Goal: Task Accomplishment & Management: Use online tool/utility

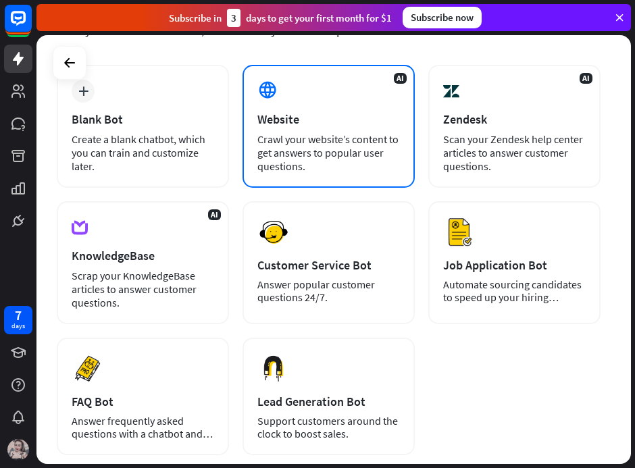
scroll to position [135, 0]
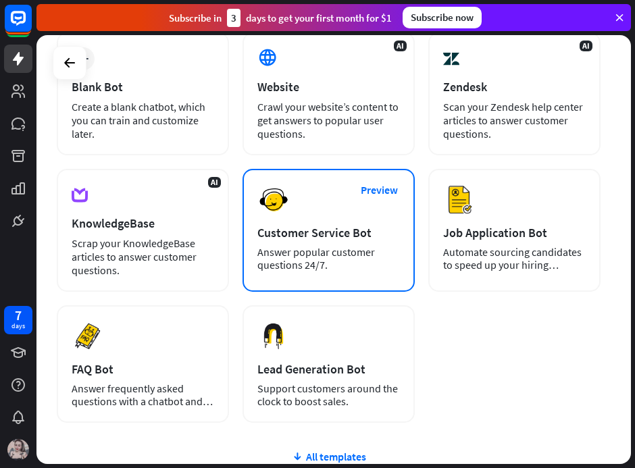
drag, startPoint x: 309, startPoint y: 222, endPoint x: 325, endPoint y: 215, distance: 17.8
click at [325, 215] on div "Preview Customer Service Bot Answer popular customer questions 24/7." at bounding box center [328, 230] width 172 height 123
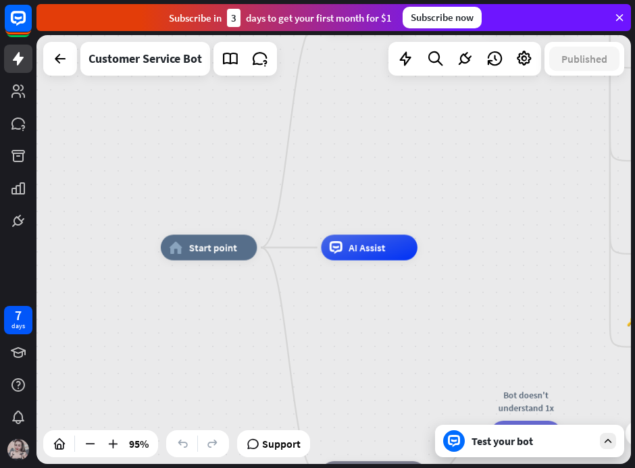
click at [494, 444] on div "Test your bot" at bounding box center [532, 441] width 122 height 14
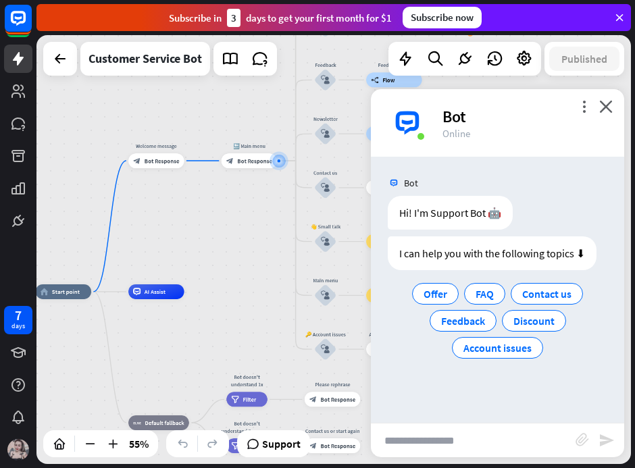
drag, startPoint x: 222, startPoint y: 382, endPoint x: 240, endPoint y: 244, distance: 139.0
click at [240, 244] on div "home_2 Start point Welcome message block_bot_response Bot Response 🔙 Main menu …" at bounding box center [333, 249] width 594 height 429
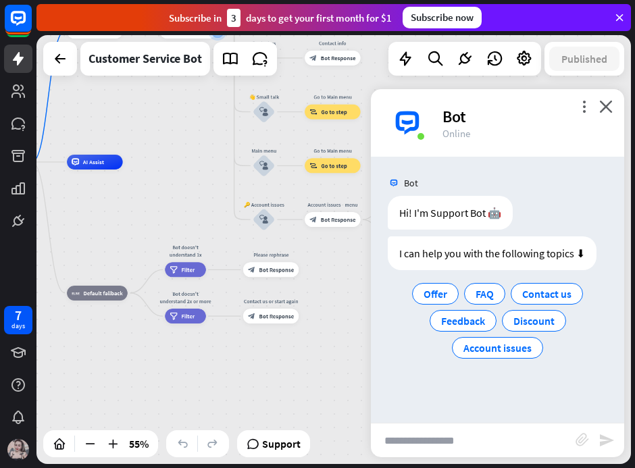
drag, startPoint x: 217, startPoint y: 267, endPoint x: 227, endPoint y: 127, distance: 140.8
click at [196, 128] on div "home_2 Start point Welcome message block_bot_response Bot Response 🔙 Main menu …" at bounding box center [333, 249] width 594 height 429
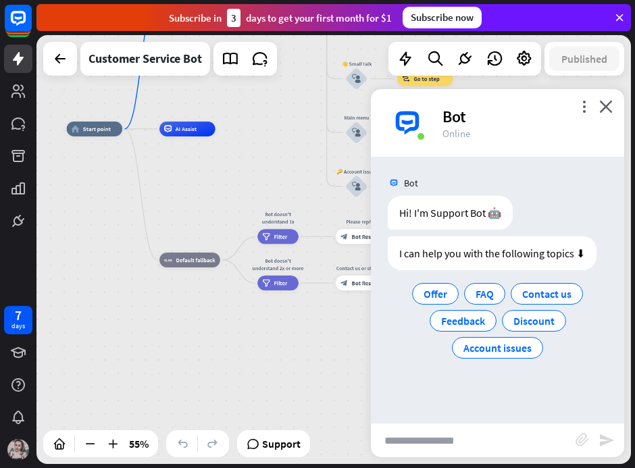
drag, startPoint x: 178, startPoint y: 205, endPoint x: 278, endPoint y: 186, distance: 102.3
click at [278, 186] on div "home_2 Start point Welcome message block_bot_response Bot Response 🔙 Main menu …" at bounding box center [230, 247] width 327 height 236
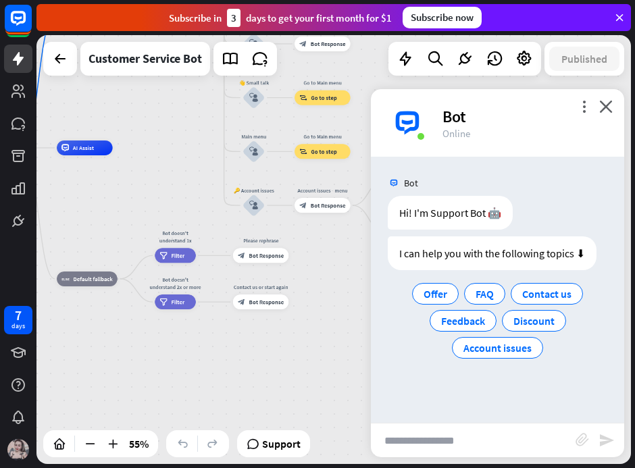
drag, startPoint x: 233, startPoint y: 225, endPoint x: 99, endPoint y: 228, distance: 134.4
click at [98, 228] on div "home_2 Start point Welcome message block_bot_response Bot Response 🔙 Main menu …" at bounding box center [127, 266] width 327 height 236
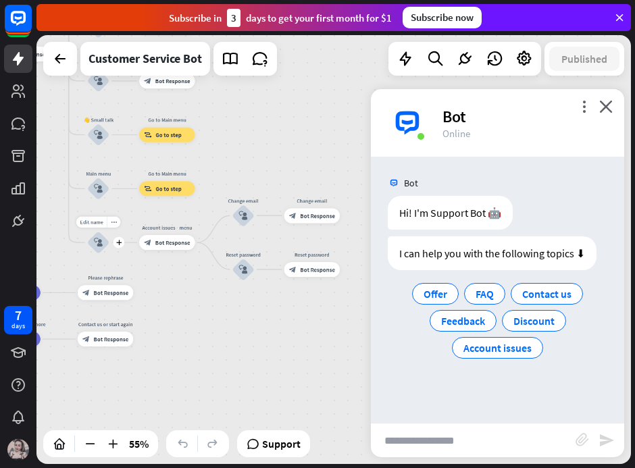
drag, startPoint x: 228, startPoint y: 232, endPoint x: 50, endPoint y: 267, distance: 181.2
click at [87, 254] on div "Edit name more_horiz plus 🔑 Account issues block_user_input" at bounding box center [98, 243] width 22 height 22
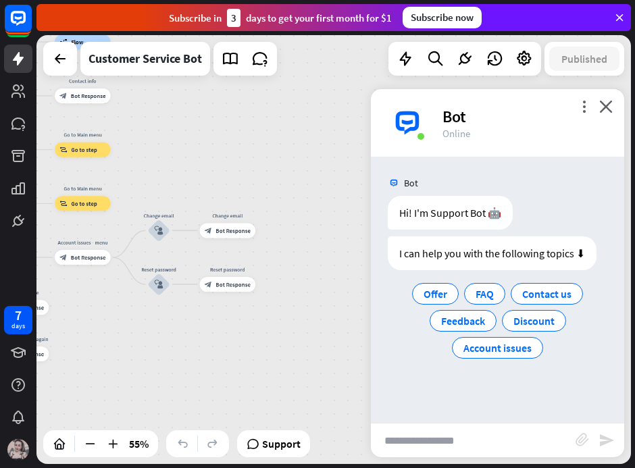
drag, startPoint x: 298, startPoint y: 257, endPoint x: 180, endPoint y: 347, distance: 148.9
click at [180, 348] on div "home_2 Start point Welcome message block_bot_response Bot Response 🔙 Main menu …" at bounding box center [333, 249] width 594 height 429
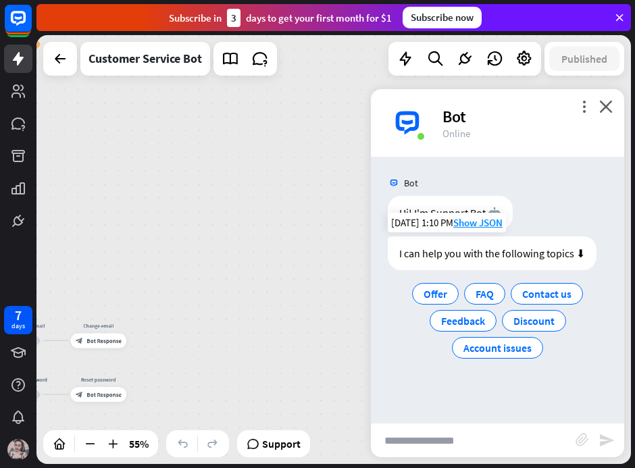
drag, startPoint x: 183, startPoint y: 253, endPoint x: 388, endPoint y: 313, distance: 213.9
click at [367, 314] on div "home_2 Start point Welcome message block_bot_response Bot Response 🔙 Main menu …" at bounding box center [333, 249] width 594 height 429
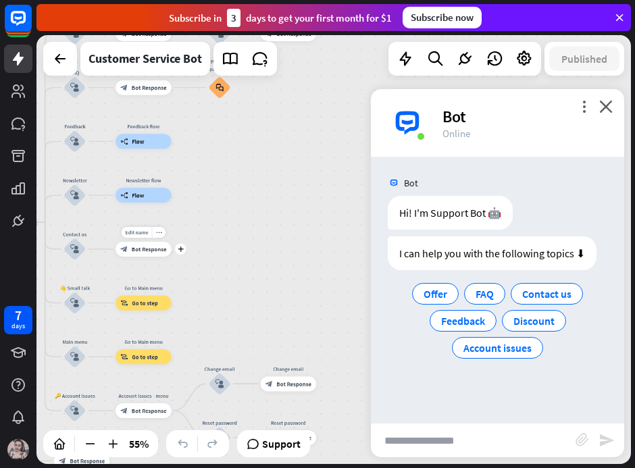
drag, startPoint x: 174, startPoint y: 280, endPoint x: 382, endPoint y: 176, distance: 232.6
click at [372, 176] on div "home_2 Start point Welcome message block_bot_response Bot Response 🔙 Main menu …" at bounding box center [333, 249] width 594 height 429
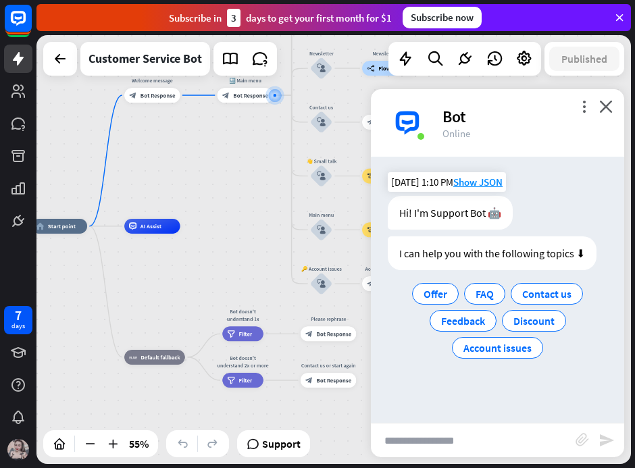
drag, startPoint x: 199, startPoint y: 225, endPoint x: 393, endPoint y: 202, distance: 195.9
click at [382, 199] on div "home_2 Start point Welcome message block_bot_response Bot Response 🔙 Main menu …" at bounding box center [333, 249] width 594 height 429
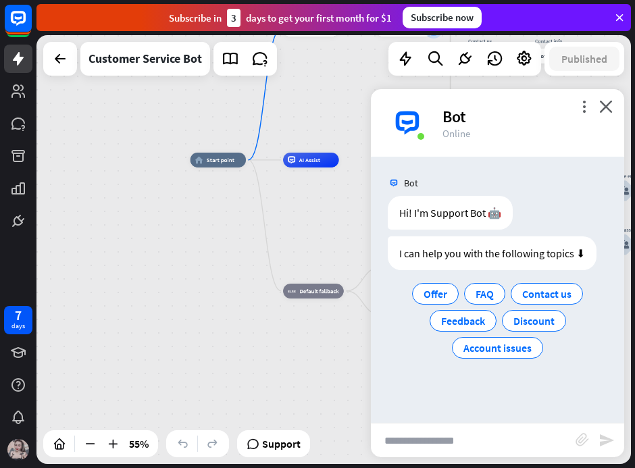
drag, startPoint x: 244, startPoint y: 244, endPoint x: 262, endPoint y: 205, distance: 42.3
click at [262, 205] on div "home_2 Start point Welcome message block_bot_response Bot Response 🔙 Main menu …" at bounding box center [353, 278] width 327 height 236
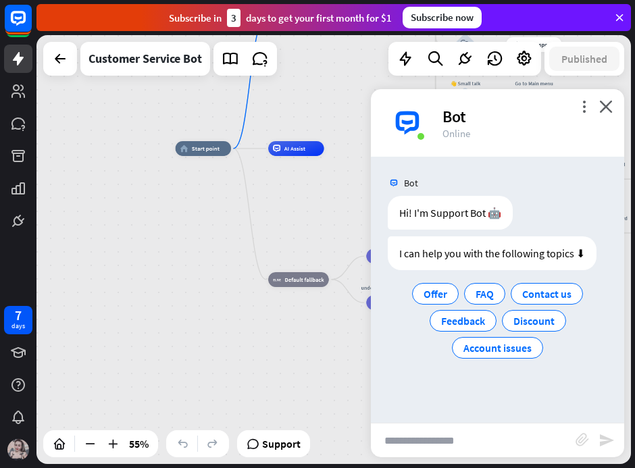
drag, startPoint x: 258, startPoint y: 247, endPoint x: 238, endPoint y: 226, distance: 29.2
click at [234, 214] on div "home_2 Start point Welcome message block_bot_response Bot Response 🔙 Main menu …" at bounding box center [339, 267] width 327 height 236
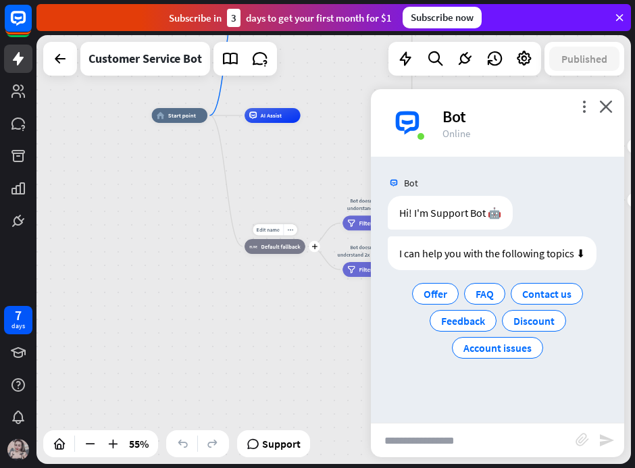
click at [293, 254] on div "Edit name more_horiz plus block_fallback Default fallback" at bounding box center [274, 246] width 61 height 15
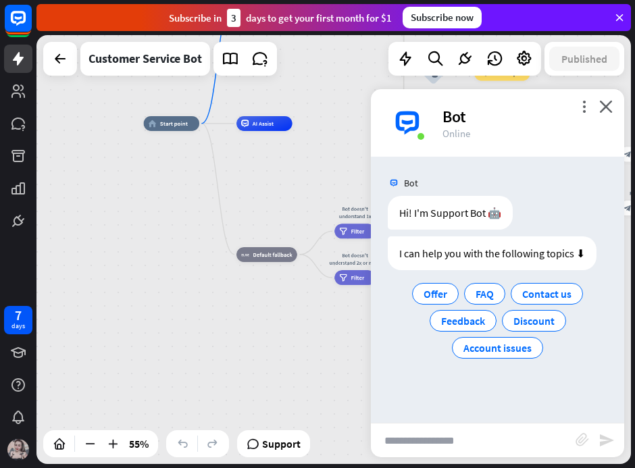
drag, startPoint x: 271, startPoint y: 317, endPoint x: 128, endPoint y: 331, distance: 144.5
click at [144, 332] on div "home_2 Start point Welcome message block_bot_response Bot Response 🔙 Main menu …" at bounding box center [307, 242] width 327 height 236
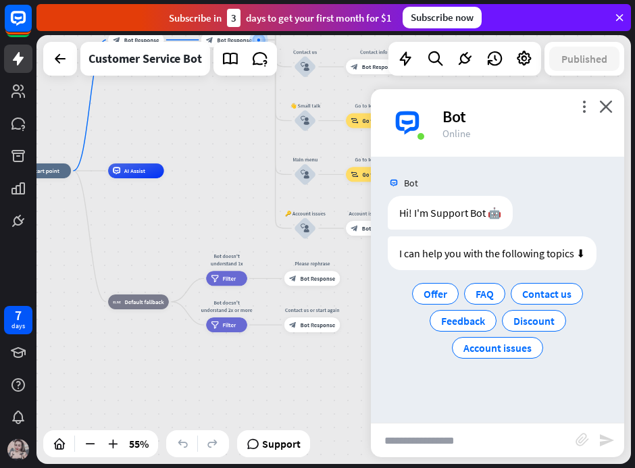
drag, startPoint x: 249, startPoint y: 312, endPoint x: 276, endPoint y: 348, distance: 44.8
click at [247, 332] on div "Edit name more_horiz Bot doesn't understand 2x or more filter Filter" at bounding box center [226, 324] width 41 height 15
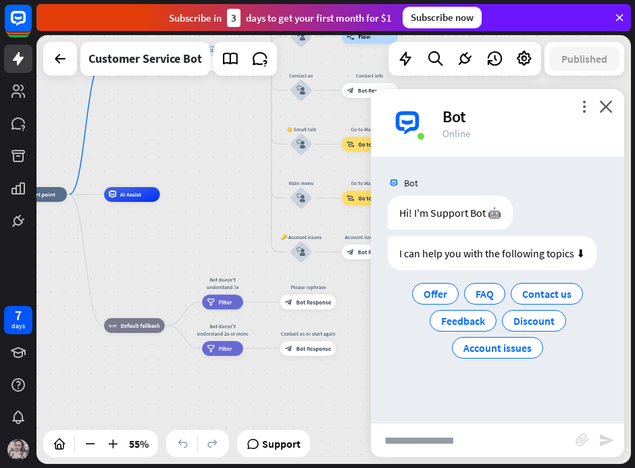
drag, startPoint x: 265, startPoint y: 197, endPoint x: 184, endPoint y: 276, distance: 113.2
click at [173, 303] on div "home_2 Start point Welcome message block_bot_response Bot Response 🔙 Main menu …" at bounding box center [174, 313] width 327 height 236
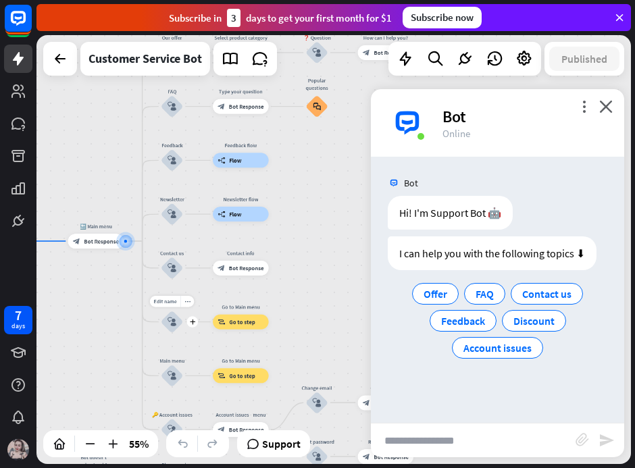
drag, startPoint x: 199, startPoint y: 242, endPoint x: 157, endPoint y: 319, distance: 87.0
click at [161, 319] on div "Edit name more_horiz plus block_user_input" at bounding box center [172, 322] width 22 height 22
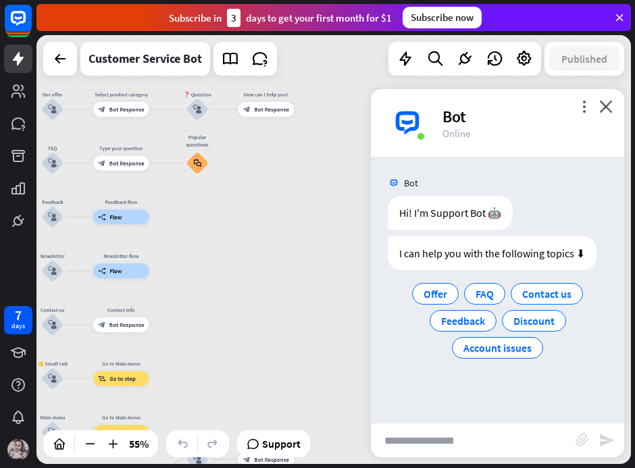
drag, startPoint x: 336, startPoint y: 182, endPoint x: 157, endPoint y: 207, distance: 180.6
click at [161, 210] on div "home_2 Start point Welcome message block_bot_response Bot Response 🔙 Main menu …" at bounding box center [333, 249] width 594 height 429
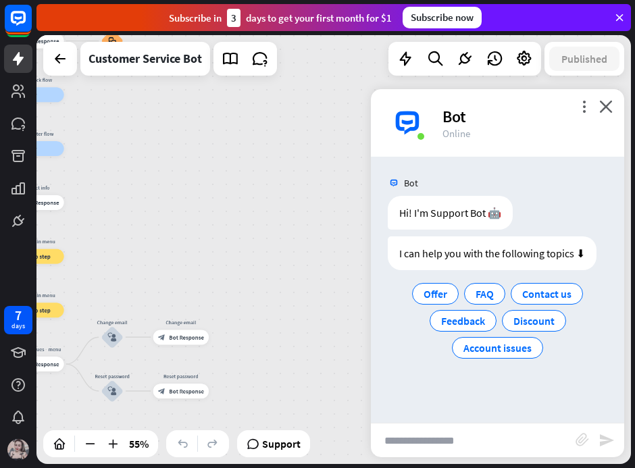
drag, startPoint x: 251, startPoint y: 232, endPoint x: 388, endPoint y: 86, distance: 199.7
click at [386, 86] on div "home_2 Start point Welcome message block_bot_response Bot Response 🔙 Main menu …" at bounding box center [333, 249] width 594 height 429
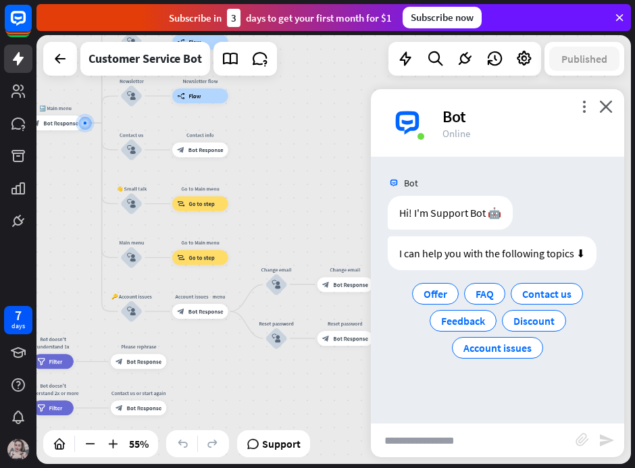
drag, startPoint x: 275, startPoint y: 219, endPoint x: 304, endPoint y: 112, distance: 110.6
click at [301, 114] on div "home_2 Start point Welcome message block_bot_response Bot Response 🔙 Main menu …" at bounding box center [333, 249] width 594 height 429
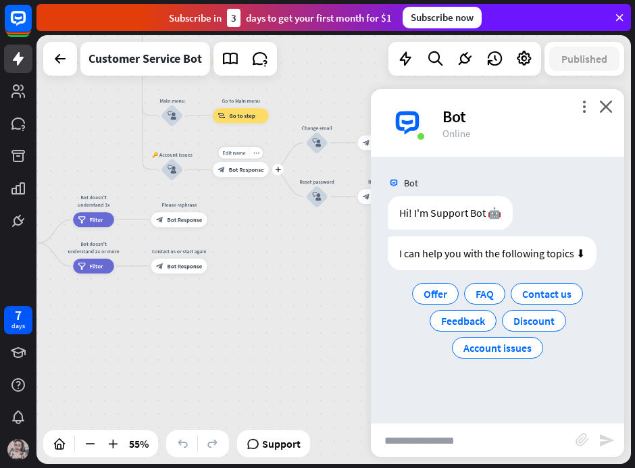
drag, startPoint x: 219, startPoint y: 176, endPoint x: 242, endPoint y: 152, distance: 33.4
click at [241, 162] on div "Edit name more_horiz plus Account issues - menu block_bot_response Bot Response" at bounding box center [241, 169] width 56 height 15
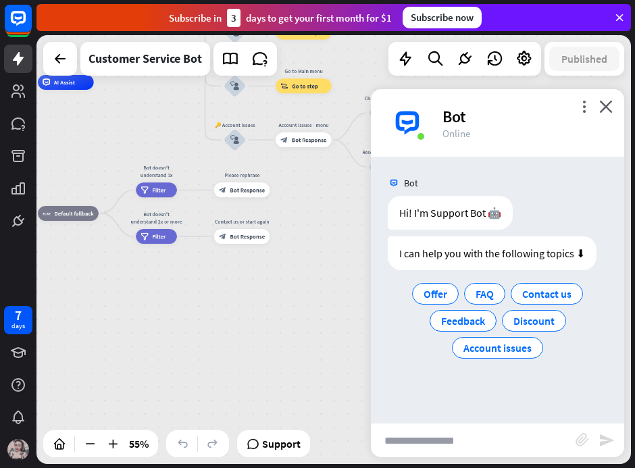
drag, startPoint x: 261, startPoint y: 251, endPoint x: 303, endPoint y: 241, distance: 43.1
click at [303, 241] on div "home_2 Start point Welcome message block_bot_response Bot Response 🔙 Main menu …" at bounding box center [333, 249] width 594 height 429
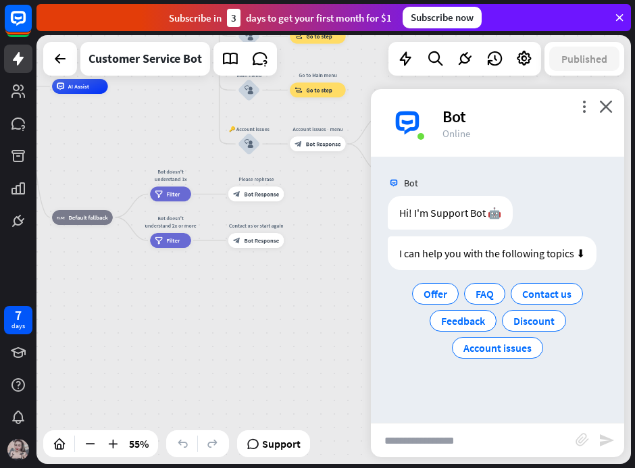
drag, startPoint x: 160, startPoint y: 263, endPoint x: 267, endPoint y: 318, distance: 119.9
click at [257, 314] on div "home_2 Start point Welcome message block_bot_response Bot Response 🔙 Main menu …" at bounding box center [122, 204] width 327 height 236
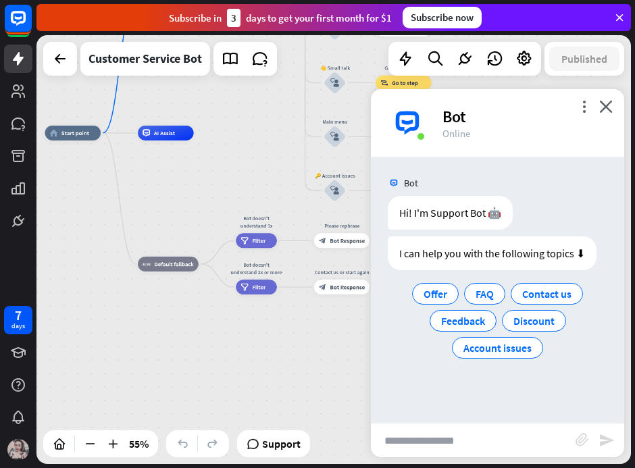
drag, startPoint x: 276, startPoint y: 338, endPoint x: 394, endPoint y: 381, distance: 125.0
click at [392, 379] on div "home_2 Start point Welcome message block_bot_response Bot Response 🔙 Main menu …" at bounding box center [333, 249] width 594 height 429
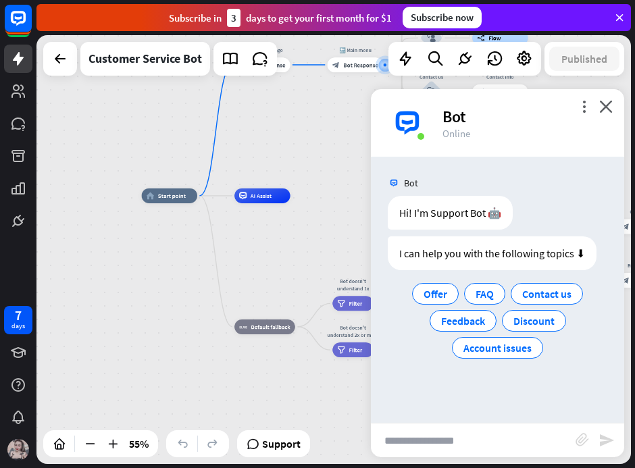
drag, startPoint x: 240, startPoint y: 340, endPoint x: 221, endPoint y: 364, distance: 30.7
click at [221, 364] on div "home_2 Start point Welcome message block_bot_response Bot Response 🔙 Main menu …" at bounding box center [305, 314] width 327 height 236
click at [503, 344] on span "Account issues" at bounding box center [497, 348] width 68 height 14
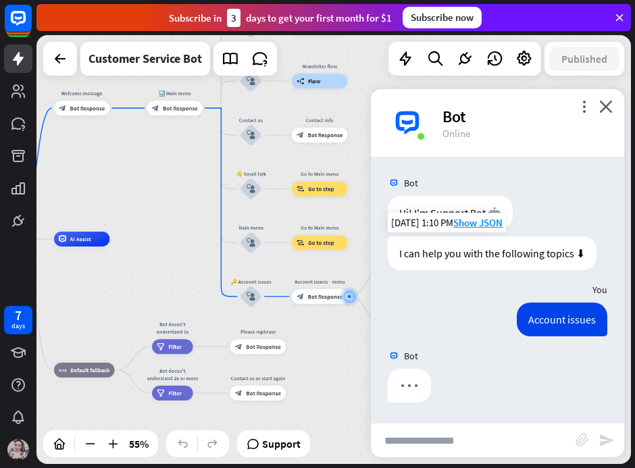
drag, startPoint x: 247, startPoint y: 261, endPoint x: 80, endPoint y: 305, distance: 172.3
click at [80, 305] on div "home_2 Start point Welcome message block_bot_response Bot Response 🔙 Main menu …" at bounding box center [124, 357] width 327 height 236
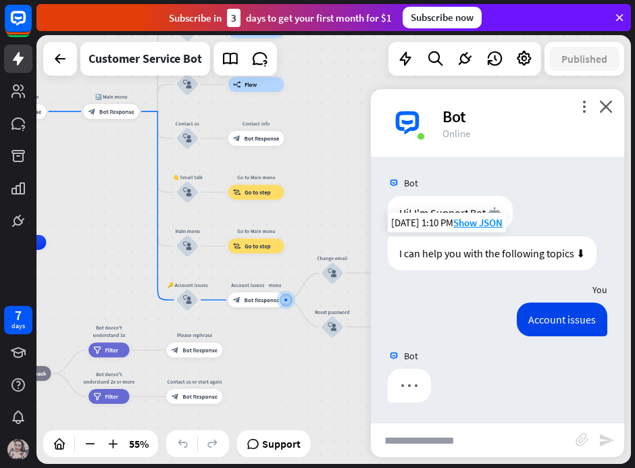
drag, startPoint x: 330, startPoint y: 357, endPoint x: 270, endPoint y: 358, distance: 60.1
click at [270, 358] on div "home_2 Start point Welcome message block_bot_response Bot Response 🔙 Main menu …" at bounding box center [333, 249] width 594 height 429
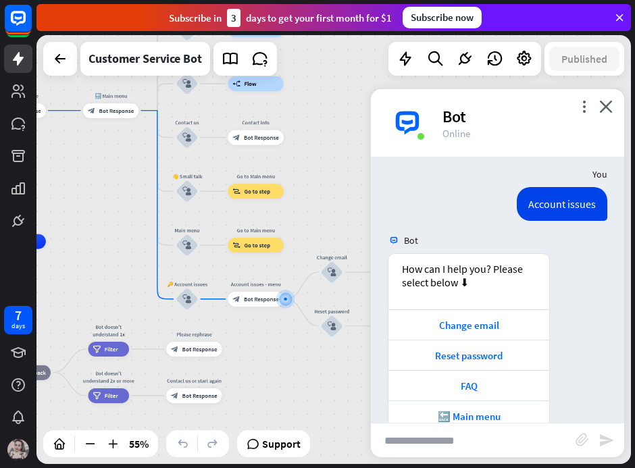
scroll to position [145, 0]
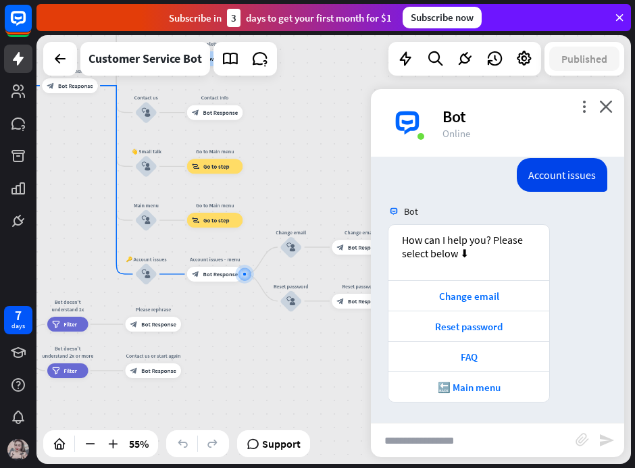
drag, startPoint x: 304, startPoint y: 370, endPoint x: 283, endPoint y: 403, distance: 38.6
click at [279, 392] on div "home_2 Start point Welcome message block_bot_response Bot Response 🔙 Main menu …" at bounding box center [333, 249] width 594 height 429
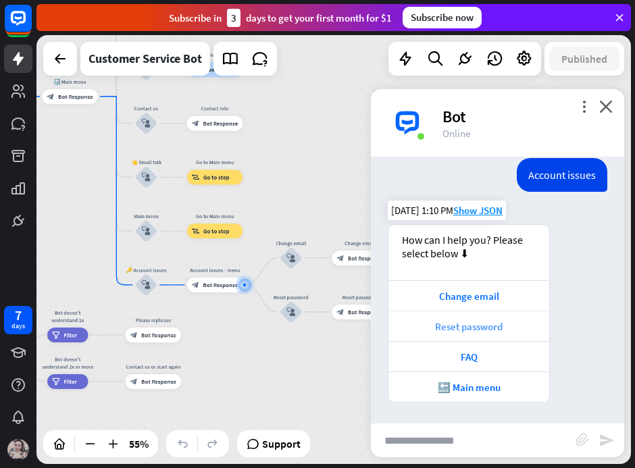
click at [457, 326] on div "Reset password" at bounding box center [468, 326] width 147 height 13
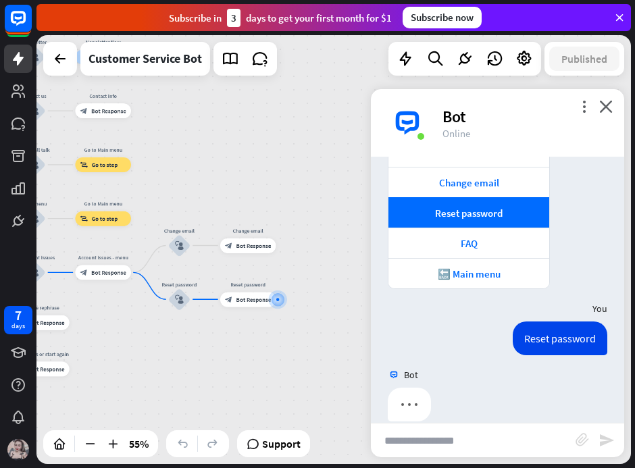
scroll to position [277, 0]
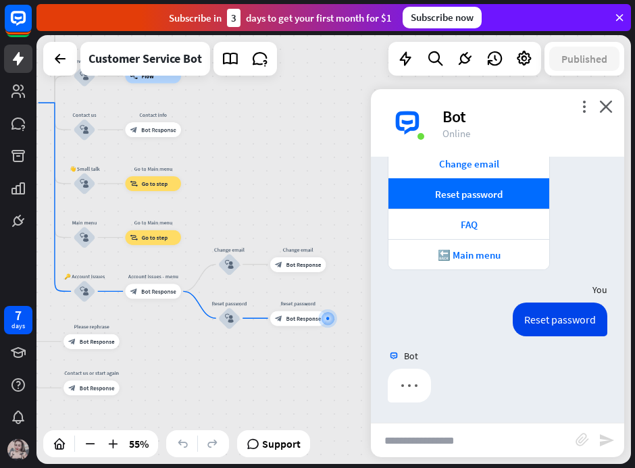
drag, startPoint x: 311, startPoint y: 355, endPoint x: 332, endPoint y: 398, distance: 48.3
click at [332, 398] on div "home_2 Start point Welcome message block_bot_response Bot Response 🔙 Main menu …" at bounding box center [333, 249] width 594 height 429
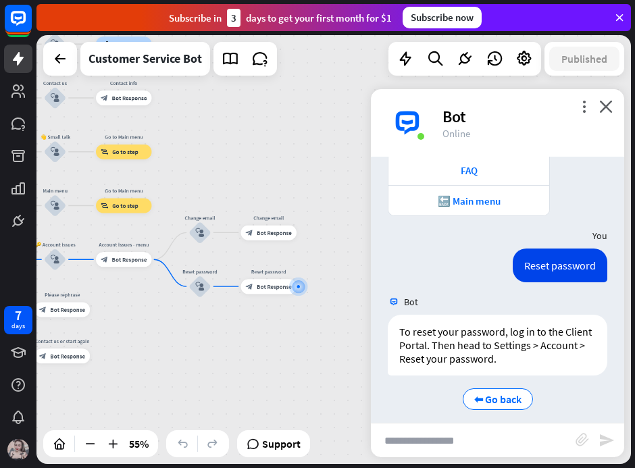
scroll to position [341, 0]
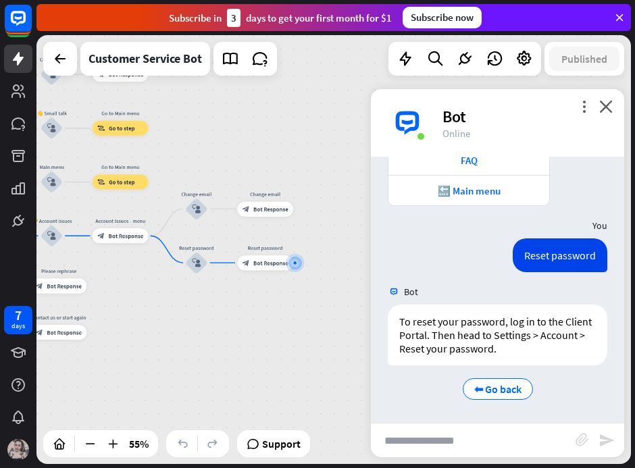
drag, startPoint x: 284, startPoint y: 382, endPoint x: 336, endPoint y: 375, distance: 52.4
click at [328, 374] on div "home_2 Start point Welcome message block_bot_response Bot Response 🔙 Main menu …" at bounding box center [333, 249] width 594 height 429
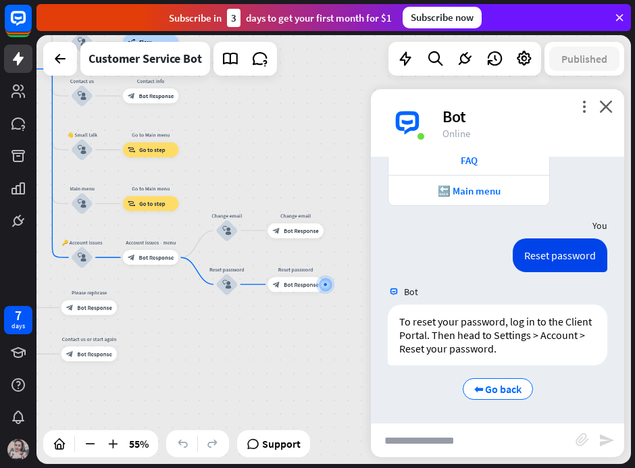
drag, startPoint x: 264, startPoint y: 340, endPoint x: 303, endPoint y: 373, distance: 50.8
click at [301, 370] on div "home_2 Start point Welcome message block_bot_response Bot Response 🔙 Main menu …" at bounding box center [333, 249] width 594 height 429
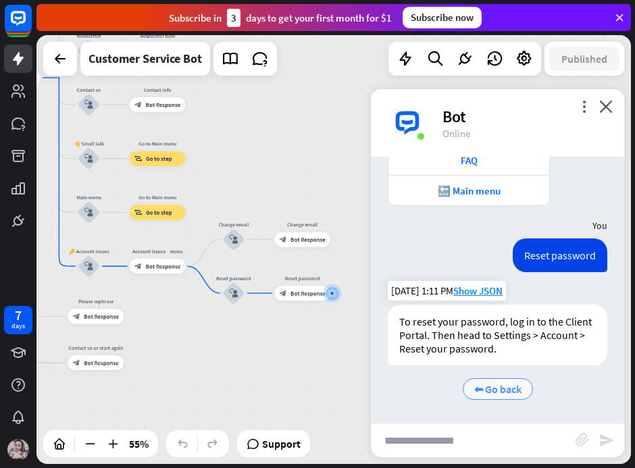
click at [474, 388] on span "⬅ Go back" at bounding box center [497, 389] width 47 height 14
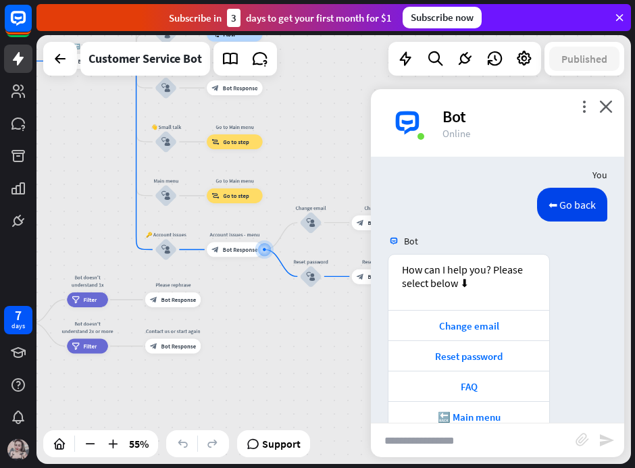
scroll to position [581, 0]
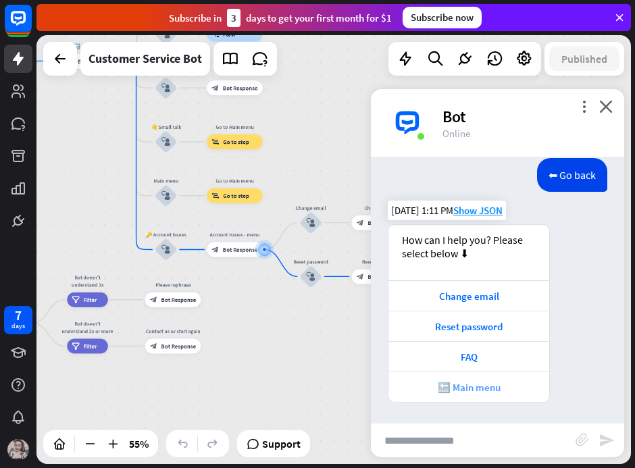
click at [417, 399] on div "🔙 Main menu" at bounding box center [468, 386] width 161 height 30
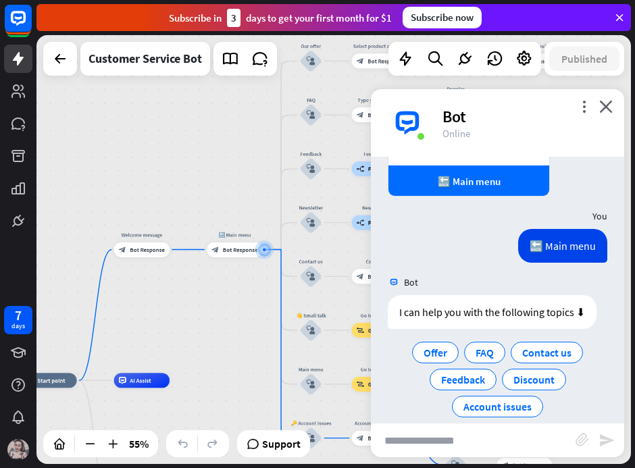
scroll to position [804, 0]
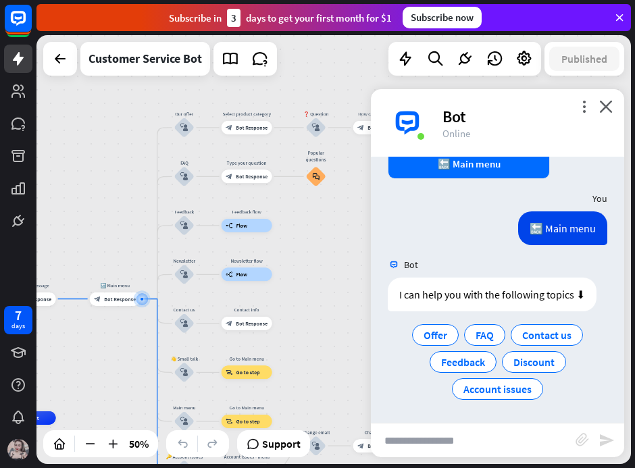
drag, startPoint x: 134, startPoint y: 220, endPoint x: 240, endPoint y: 180, distance: 112.9
click at [195, 181] on div "home_2 Start point Welcome message block_bot_response Bot Response 🔙 Main menu …" at bounding box center [333, 249] width 594 height 429
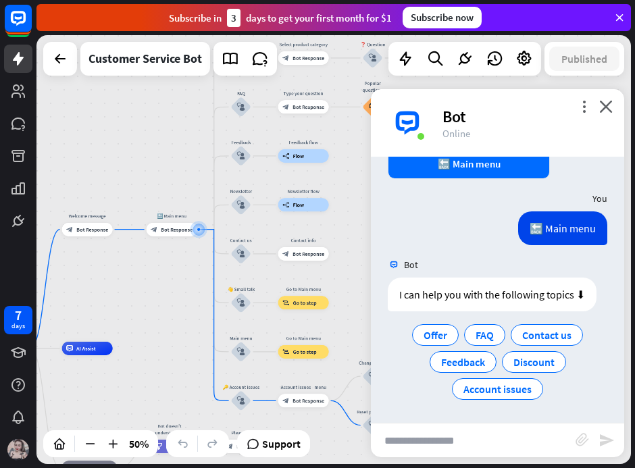
drag
click at [226, 152] on div "home_2 Start point Welcome message block_bot_response Bot Response 🔙 Main menu …" at bounding box center [333, 249] width 594 height 429
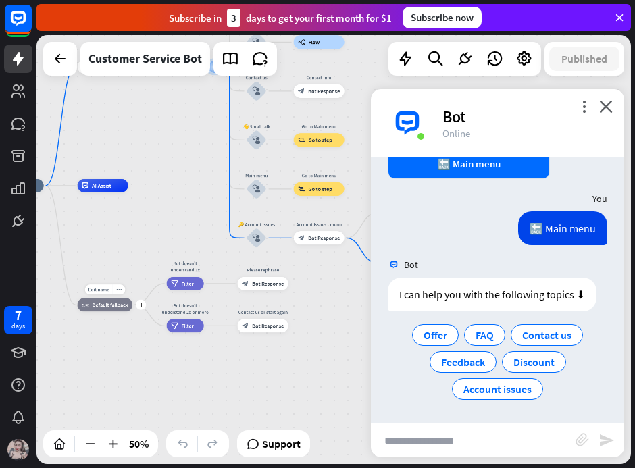
click at [100, 307] on span "Default fallback" at bounding box center [111, 304] width 36 height 7
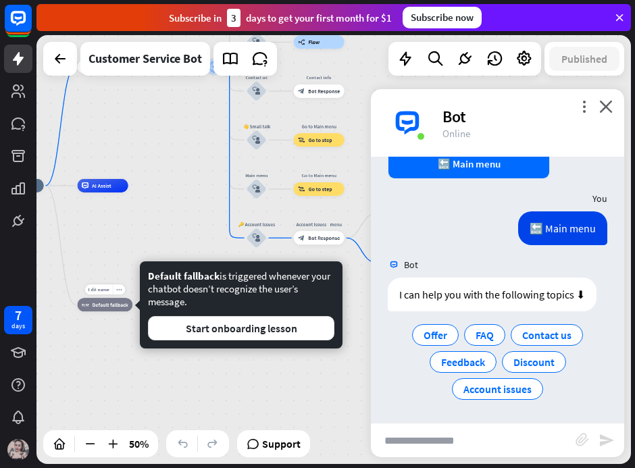
click at [103, 307] on span "Default fallback" at bounding box center [111, 304] width 36 height 7
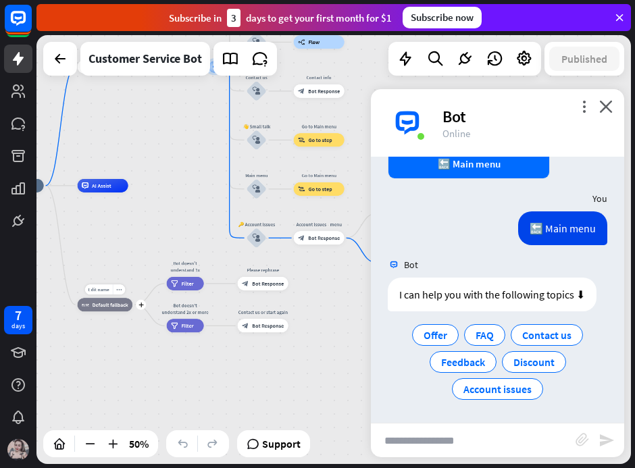
click at [111, 309] on div "block_fallback Default fallback" at bounding box center [105, 305] width 55 height 14
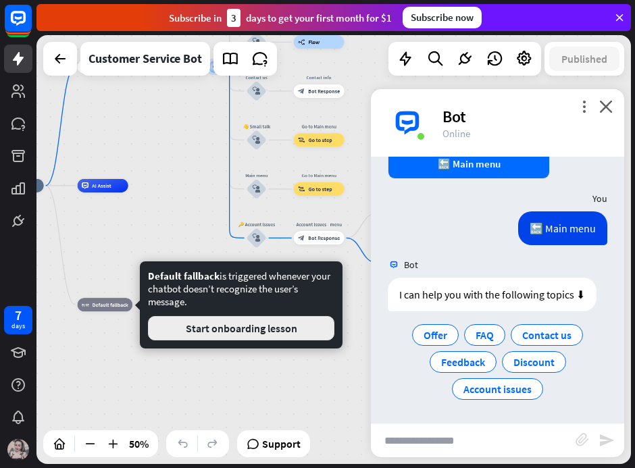
click at [172, 328] on button "Start onboarding lesson" at bounding box center [241, 328] width 186 height 24
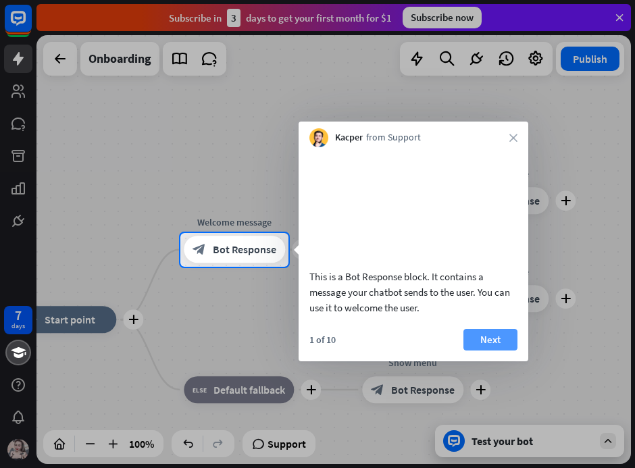
click at [488, 351] on button "Next" at bounding box center [490, 340] width 54 height 22
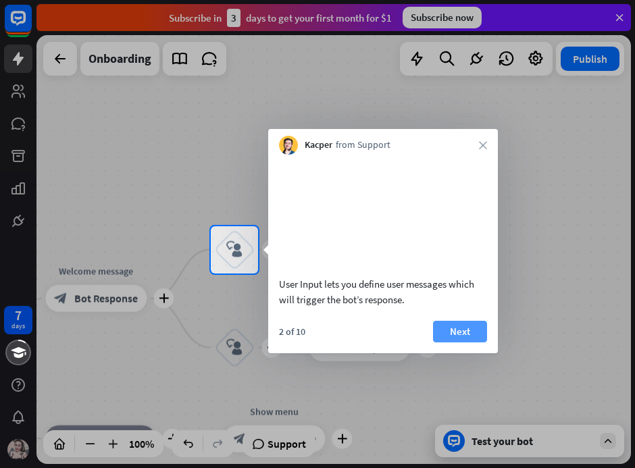
click at [455, 342] on button "Next" at bounding box center [460, 332] width 54 height 22
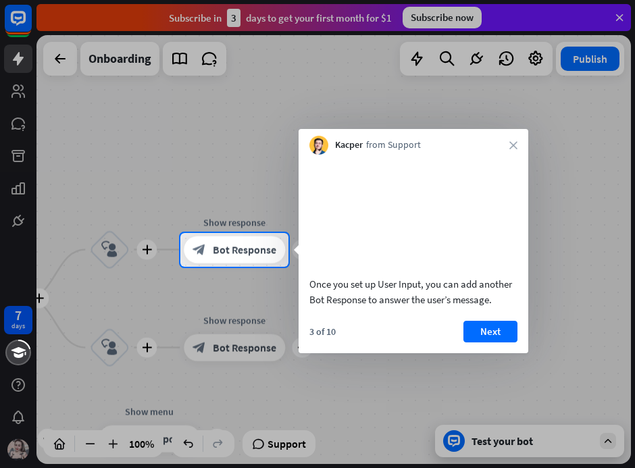
click at [474, 342] on button "Next" at bounding box center [490, 332] width 54 height 22
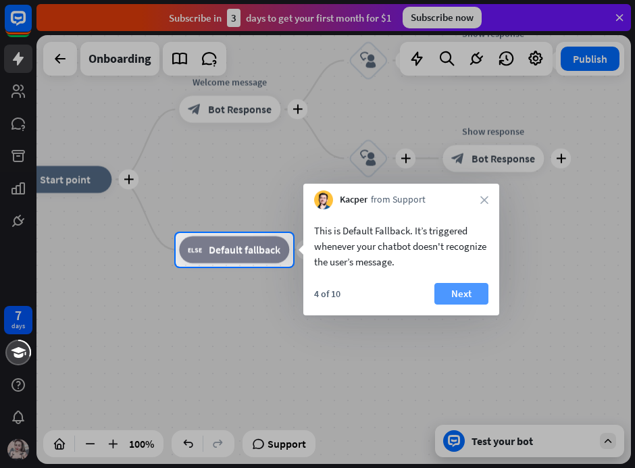
click at [465, 293] on button "Next" at bounding box center [461, 294] width 54 height 22
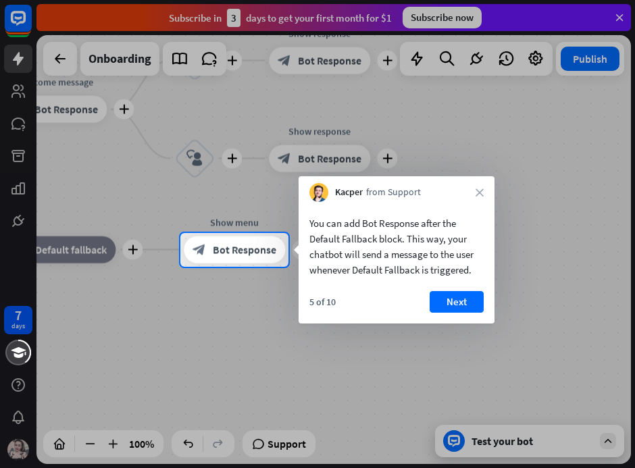
click at [438, 307] on button "Next" at bounding box center [457, 302] width 54 height 22
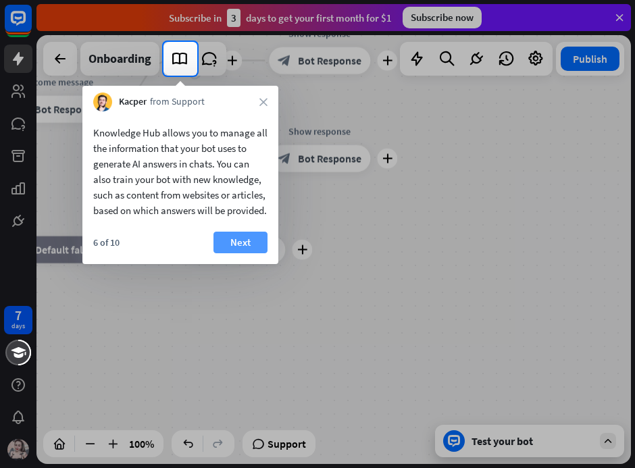
click at [233, 253] on button "Next" at bounding box center [240, 243] width 54 height 22
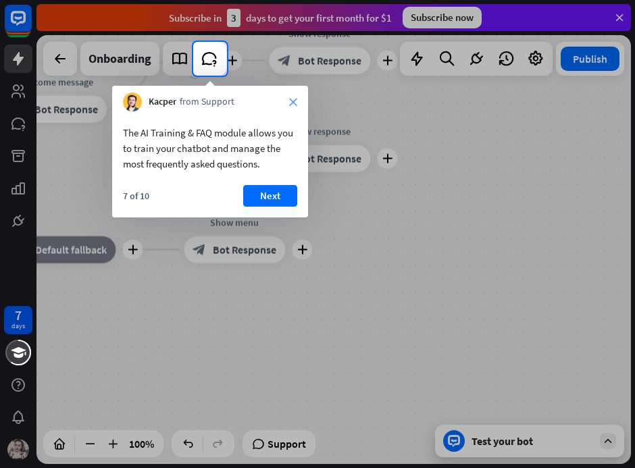
click at [290, 99] on icon "close" at bounding box center [293, 102] width 8 height 8
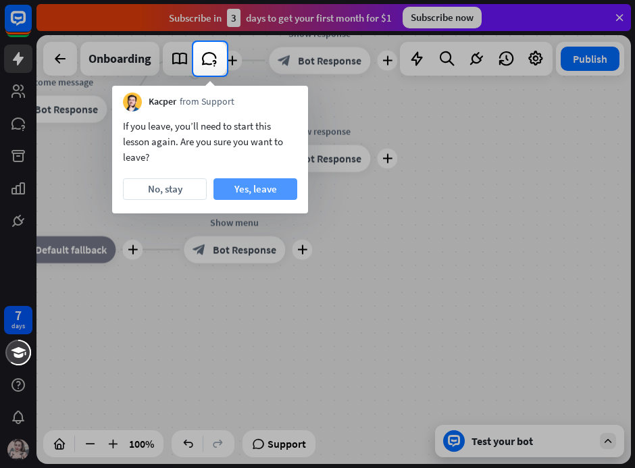
click at [269, 188] on button "Yes, leave" at bounding box center [255, 189] width 84 height 22
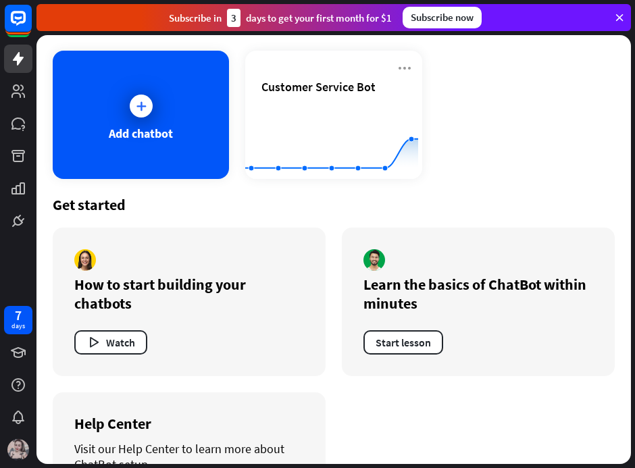
scroll to position [68, 0]
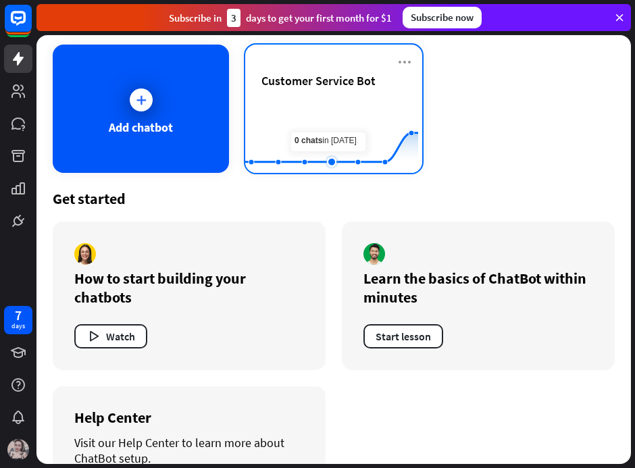
click at [331, 145] on rect at bounding box center [331, 139] width 173 height 84
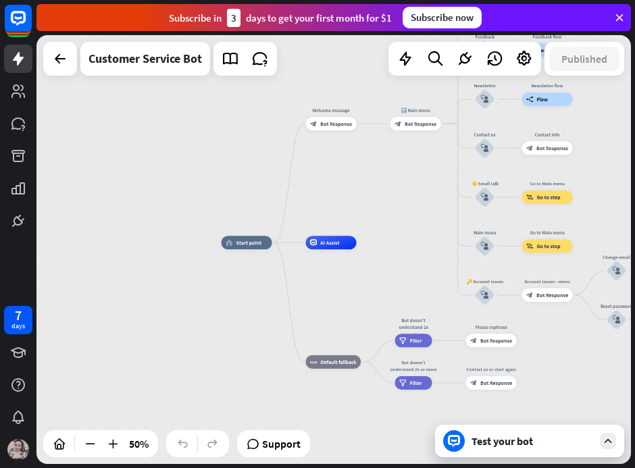
drag, startPoint x: 296, startPoint y: 347, endPoint x: 318, endPoint y: 252, distance: 97.8
click at [318, 252] on div "home_2 Start point Welcome message block_bot_response Bot Response 🔙 Main menu …" at bounding box center [370, 349] width 297 height 215
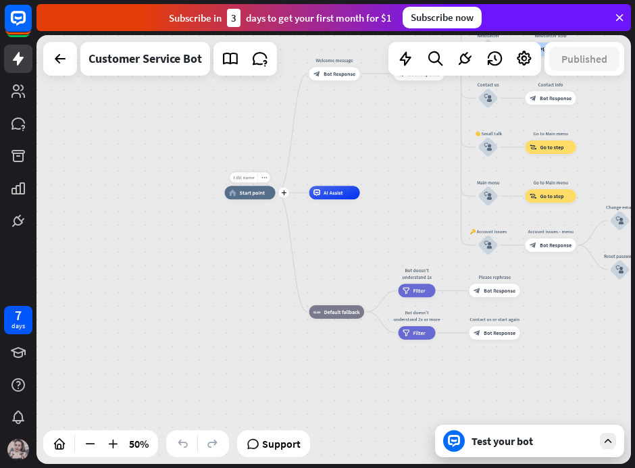
click at [240, 182] on div "Edit name" at bounding box center [244, 177] width 28 height 10
click at [284, 188] on div "plus" at bounding box center [284, 193] width 10 height 10
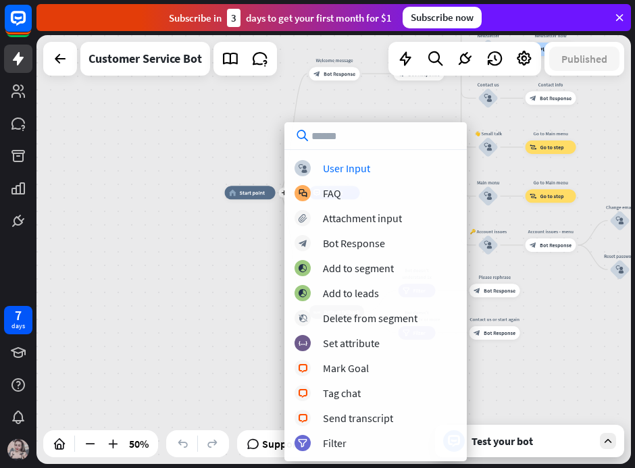
click at [238, 244] on div "Edit name more_horiz plus home_2 Start point Welcome message block_bot_response…" at bounding box center [373, 299] width 297 height 215
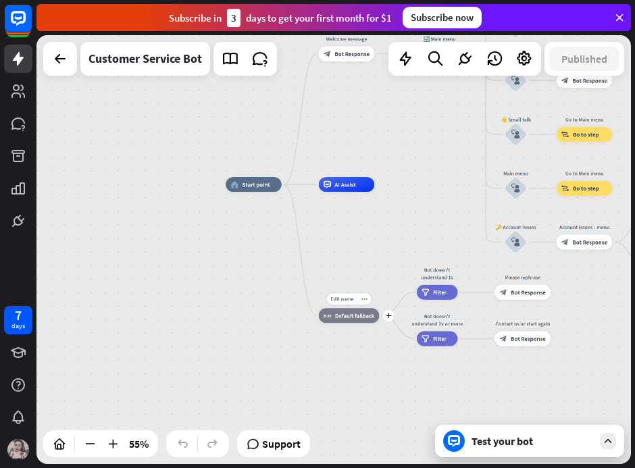
click at [371, 316] on span "Default fallback" at bounding box center [354, 315] width 39 height 7
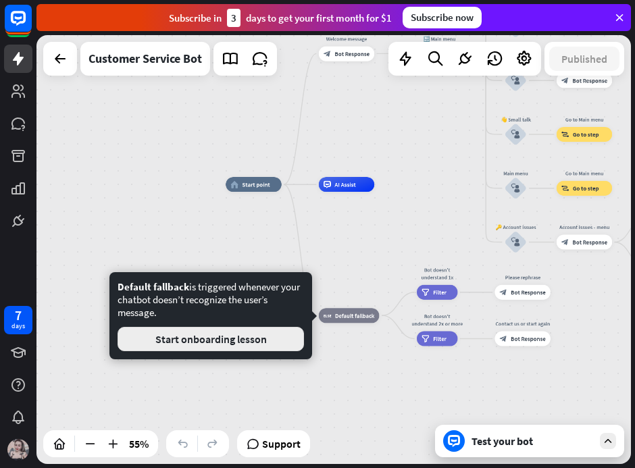
click at [243, 332] on button "Start onboarding lesson" at bounding box center [211, 339] width 186 height 24
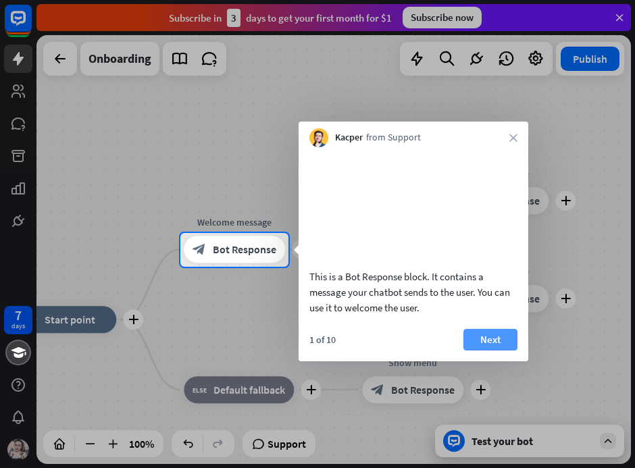
click at [498, 351] on button "Next" at bounding box center [490, 340] width 54 height 22
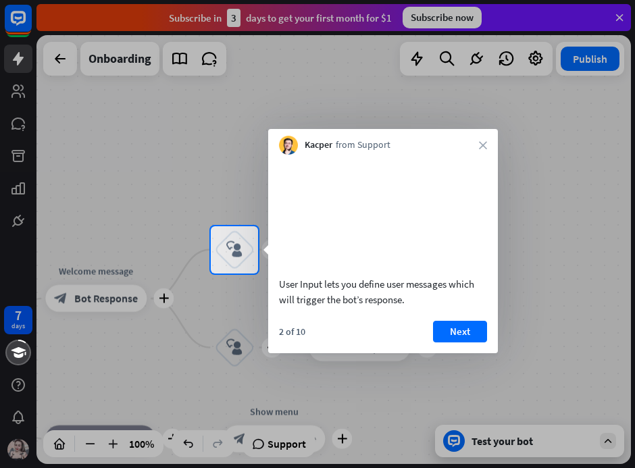
click at [447, 342] on button "Next" at bounding box center [460, 332] width 54 height 22
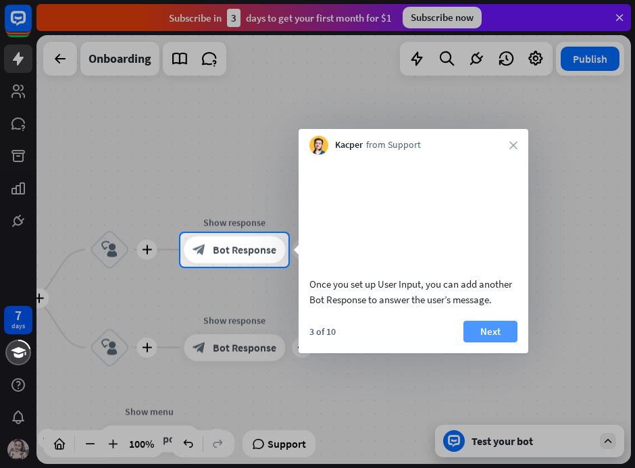
click at [489, 342] on button "Next" at bounding box center [490, 332] width 54 height 22
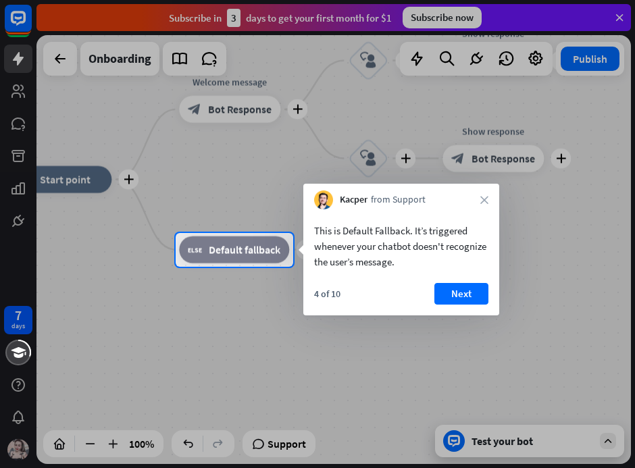
drag, startPoint x: 466, startPoint y: 290, endPoint x: 440, endPoint y: 295, distance: 26.9
click at [449, 294] on button "Next" at bounding box center [461, 294] width 54 height 22
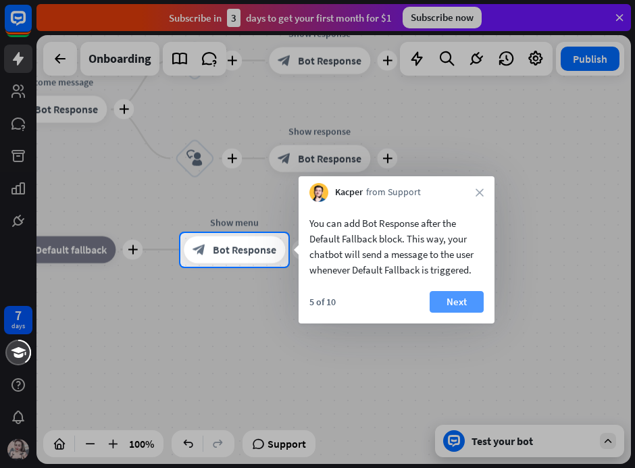
click at [443, 308] on button "Next" at bounding box center [457, 302] width 54 height 22
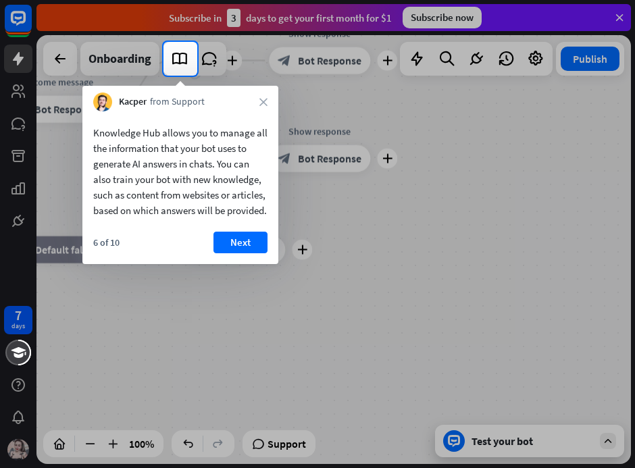
click at [242, 243] on div "Knowledge Hub allows you to manage all the information that your bot uses to ge…" at bounding box center [180, 187] width 196 height 153
click at [235, 253] on button "Next" at bounding box center [240, 243] width 54 height 22
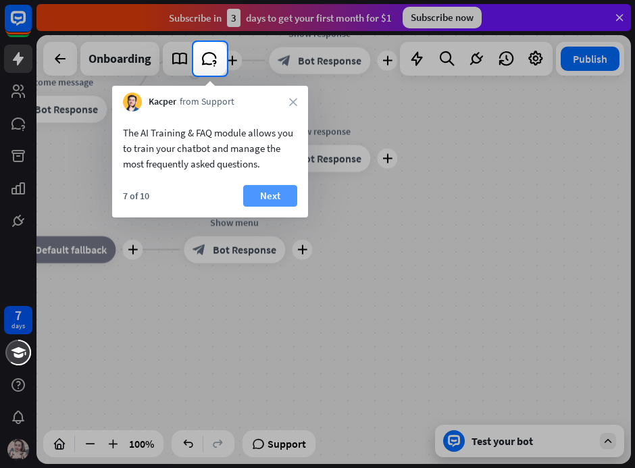
click at [276, 199] on button "Next" at bounding box center [270, 196] width 54 height 22
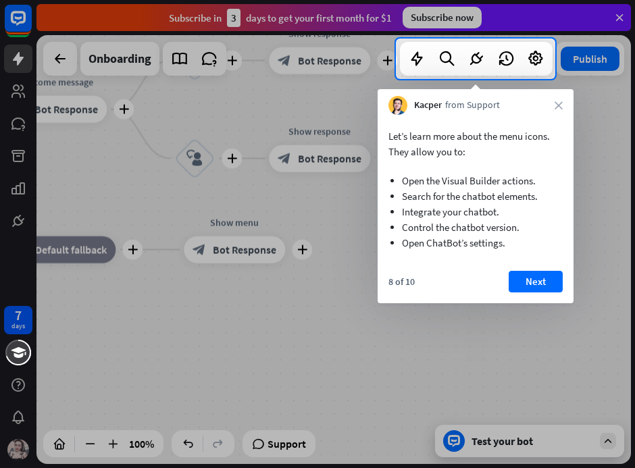
click at [521, 275] on button "Next" at bounding box center [536, 282] width 54 height 22
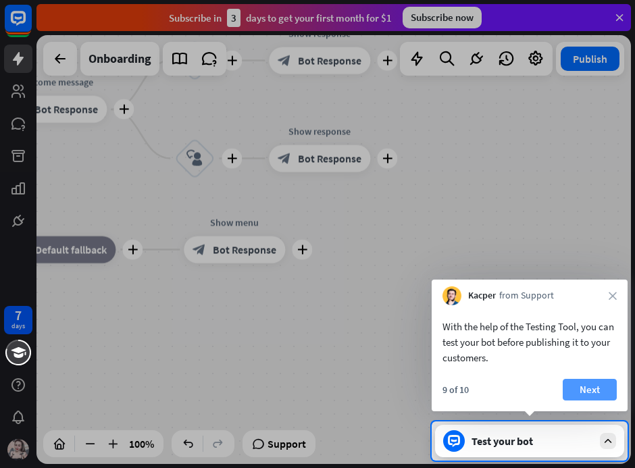
click at [596, 383] on button "Next" at bounding box center [590, 390] width 54 height 22
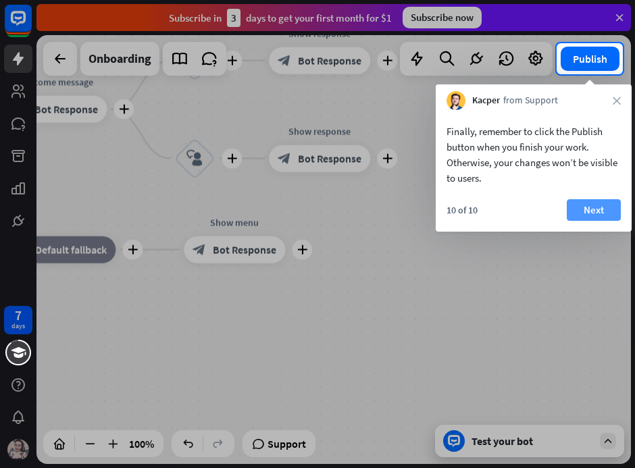
click at [593, 202] on button "Next" at bounding box center [594, 210] width 54 height 22
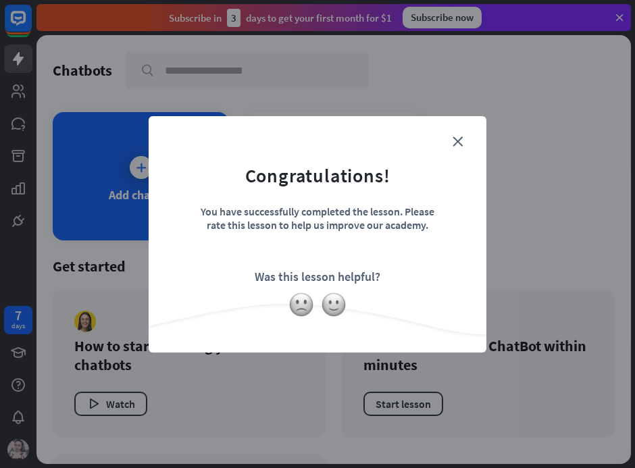
click at [465, 136] on form "Congratulations! You have successfully completed the lesson. Please rate this l…" at bounding box center [317, 213] width 304 height 161
click at [461, 133] on form "Congratulations! You have successfully completed the lesson. Please rate this l…" at bounding box center [317, 213] width 304 height 161
click at [462, 145] on icon "close" at bounding box center [457, 141] width 10 height 10
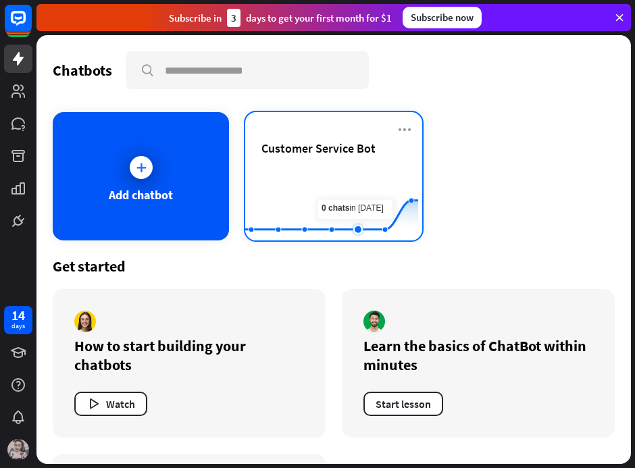
click at [387, 192] on rect at bounding box center [331, 207] width 173 height 84
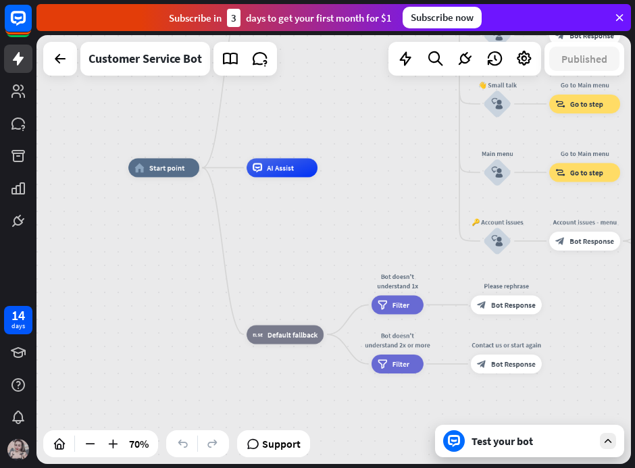
drag, startPoint x: 368, startPoint y: 291, endPoint x: 346, endPoint y: 231, distance: 64.1
click at [347, 233] on div "home_2 Start point Welcome message block_bot_response Bot Response 🔙 Main menu …" at bounding box center [336, 317] width 416 height 301
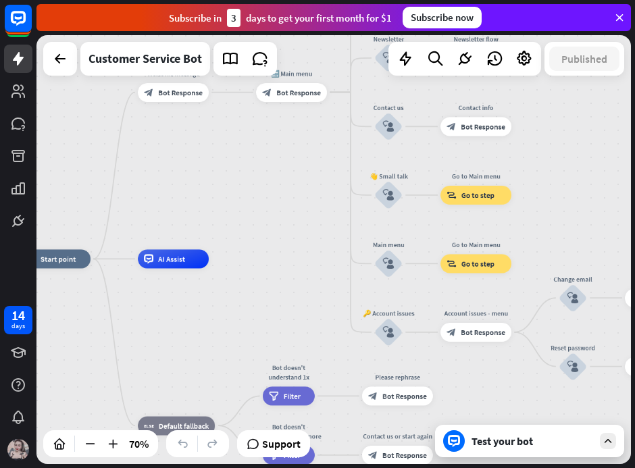
drag, startPoint x: 422, startPoint y: 224, endPoint x: 344, endPoint y: 165, distance: 97.9
click at [344, 259] on div "home_2 Start point Welcome message block_bot_response Bot Response 🔙 Main menu …" at bounding box center [228, 409] width 416 height 301
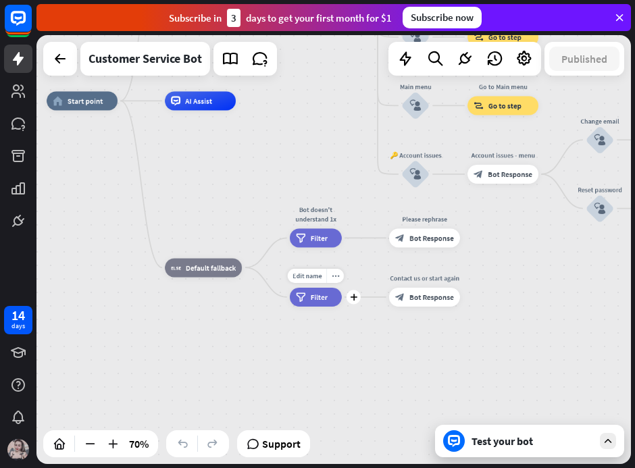
click at [298, 307] on div "Edit name more_horiz plus Bot doesn't understand 2x or more filter Filter" at bounding box center [316, 297] width 52 height 19
click at [197, 247] on span "Edit name" at bounding box center [194, 246] width 29 height 9
drag, startPoint x: 205, startPoint y: 323, endPoint x: 214, endPoint y: 313, distance: 13.9
click at [207, 323] on div "home_2 Start point Welcome message block_bot_response Bot Response 🔙 Main menu …" at bounding box center [255, 251] width 416 height 301
click at [207, 205] on div "home_2 Start point Welcome message block_bot_response Bot Response 🔙 Main menu …" at bounding box center [255, 251] width 416 height 301
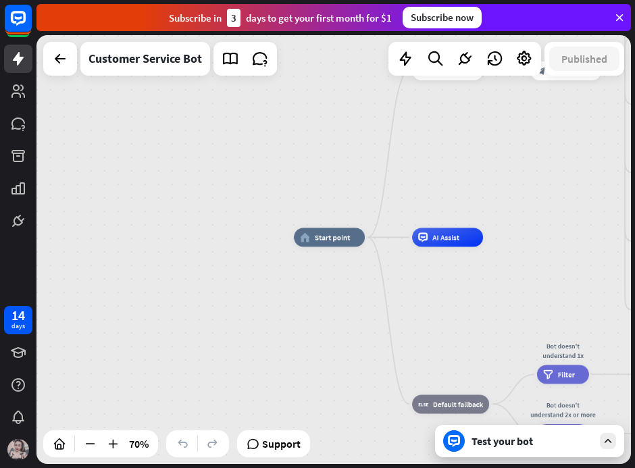
drag, startPoint x: 219, startPoint y: 196, endPoint x: 463, endPoint y: 333, distance: 279.7
click at [465, 332] on div "home_2 Start point Welcome message block_bot_response Bot Response 🔙 Main menu …" at bounding box center [502, 387] width 416 height 301
drag, startPoint x: 257, startPoint y: 317, endPoint x: 227, endPoint y: 320, distance: 29.8
click at [293, 320] on div "home_2 Start point Welcome message block_bot_response Bot Response 🔙 Main menu …" at bounding box center [501, 387] width 416 height 301
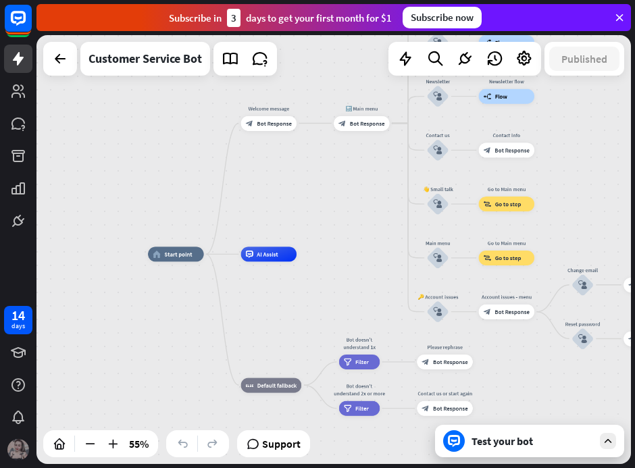
drag, startPoint x: 15, startPoint y: 455, endPoint x: 16, endPoint y: 448, distance: 7.5
click at [14, 455] on img at bounding box center [18, 450] width 22 height 22
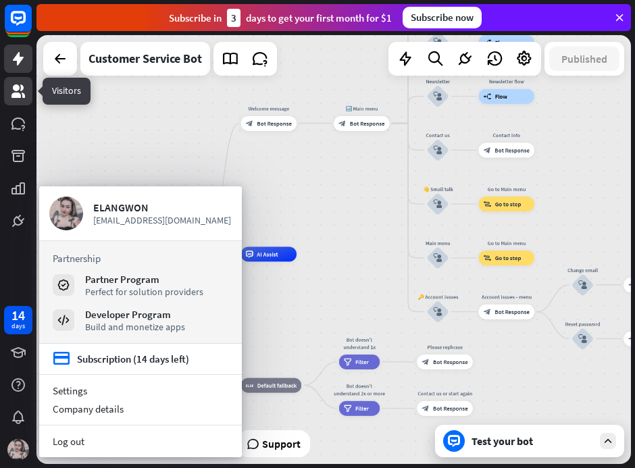
click at [23, 105] on link at bounding box center [18, 91] width 28 height 28
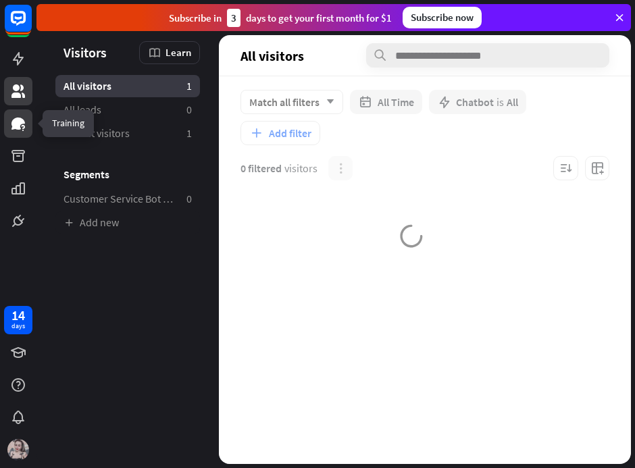
click at [23, 126] on icon at bounding box center [22, 127] width 3 height 4
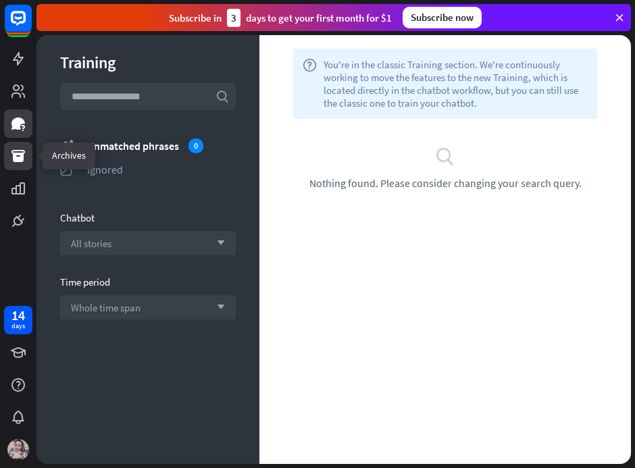
click at [14, 162] on icon at bounding box center [18, 156] width 16 height 16
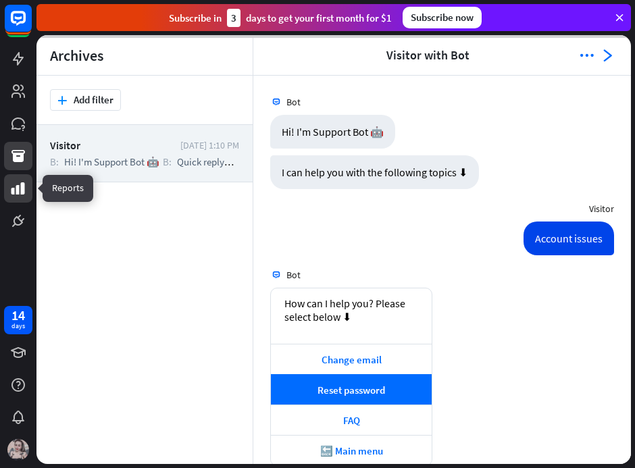
scroll to position [642, 0]
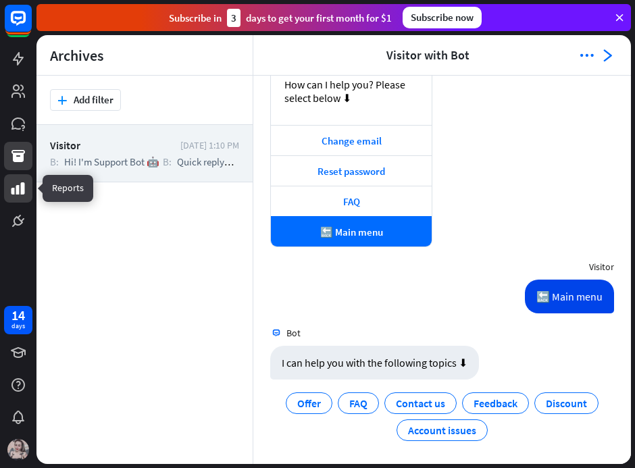
click at [20, 194] on icon at bounding box center [18, 188] width 16 height 16
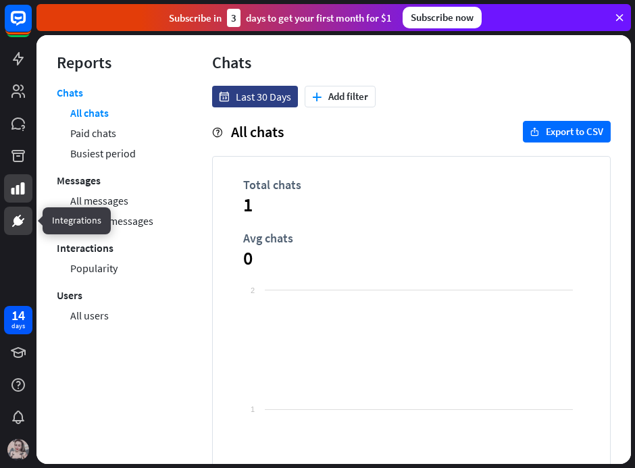
click at [18, 225] on icon at bounding box center [18, 220] width 9 height 9
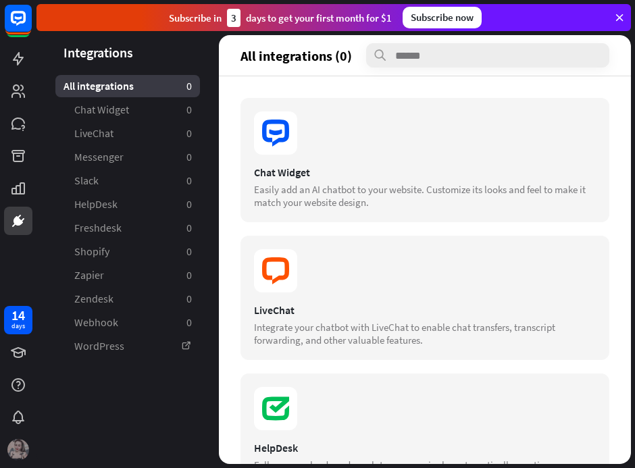
click at [10, 452] on img at bounding box center [18, 450] width 22 height 22
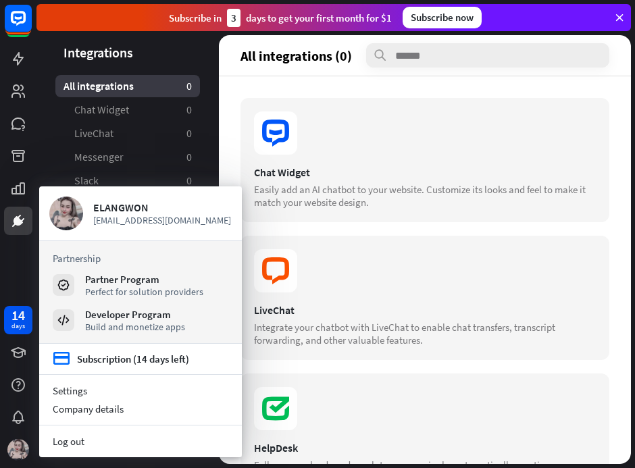
click at [101, 369] on section "credit_card Subscription (14 days left)" at bounding box center [140, 359] width 203 height 31
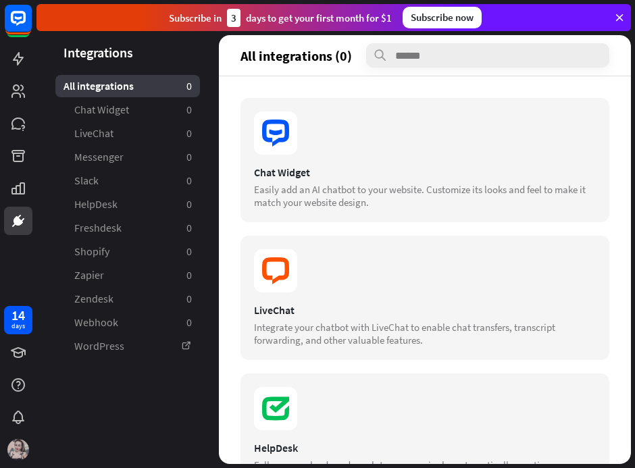
click at [110, 359] on aside "Integrations All integrations 0 Chat Widget 0 LiveChat 0 Messenger 0 Slack 0 He…" at bounding box center [127, 249] width 182 height 429
click at [30, 445] on div at bounding box center [18, 450] width 28 height 28
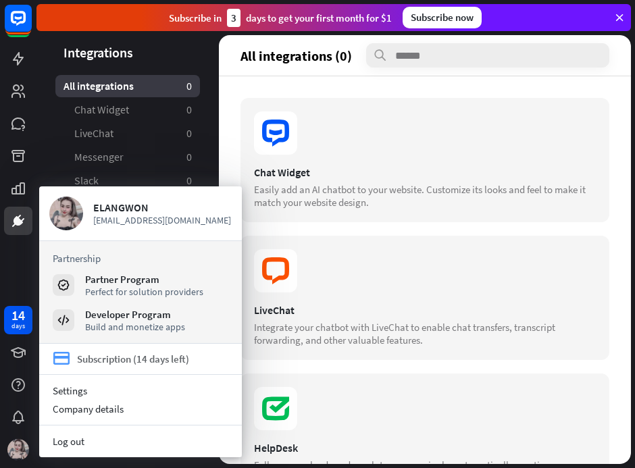
click at [98, 354] on div "Subscription (14 days left)" at bounding box center [133, 359] width 112 height 13
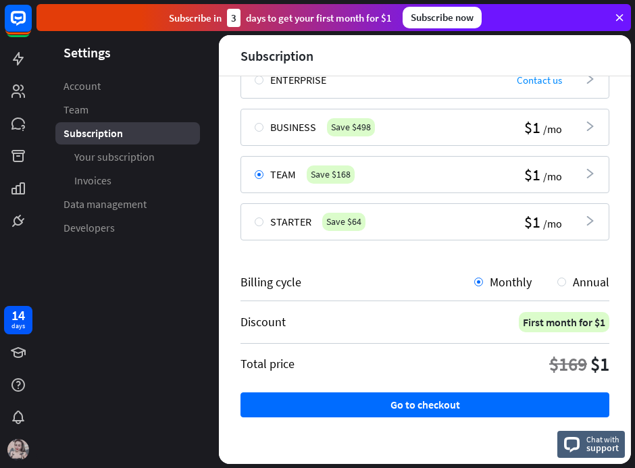
scroll to position [135, 0]
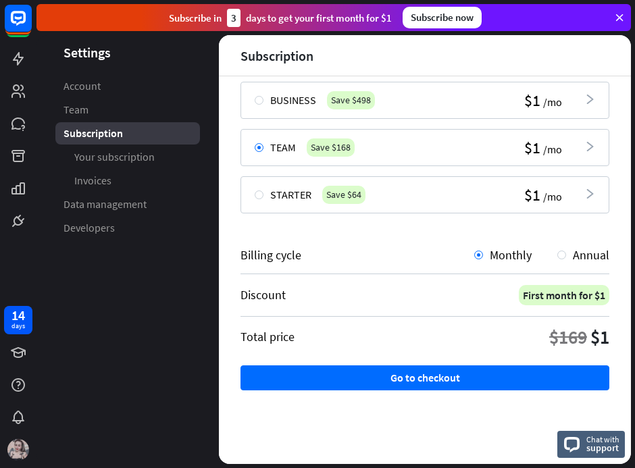
click at [565, 245] on div "Billing cycle Monthly Annual Discount First month for $1 Total price $169 $1 Go…" at bounding box center [424, 333] width 369 height 219
click at [557, 253] on div at bounding box center [561, 255] width 9 height 9
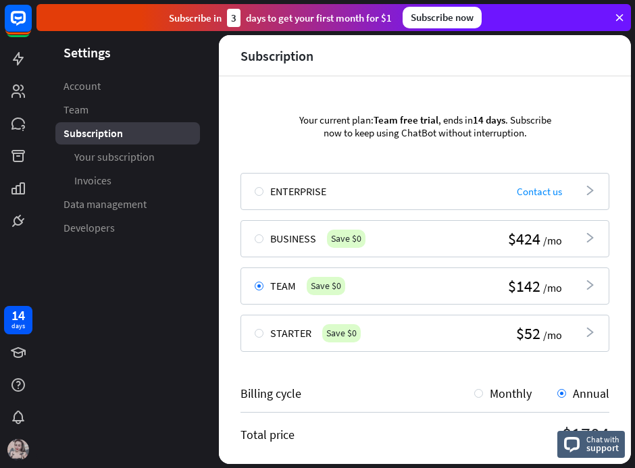
scroll to position [0, 0]
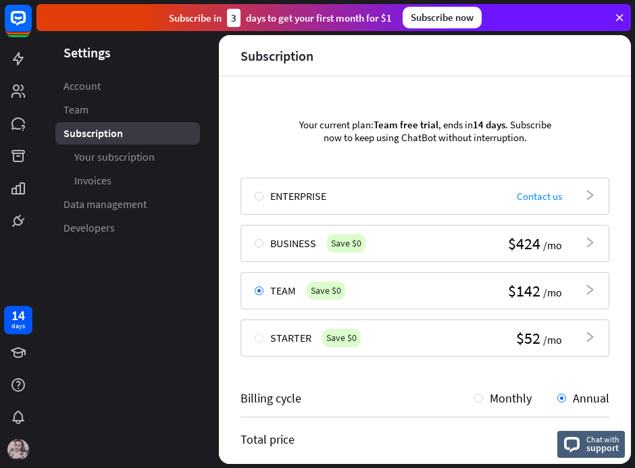
click at [255, 339] on div at bounding box center [259, 338] width 9 height 9
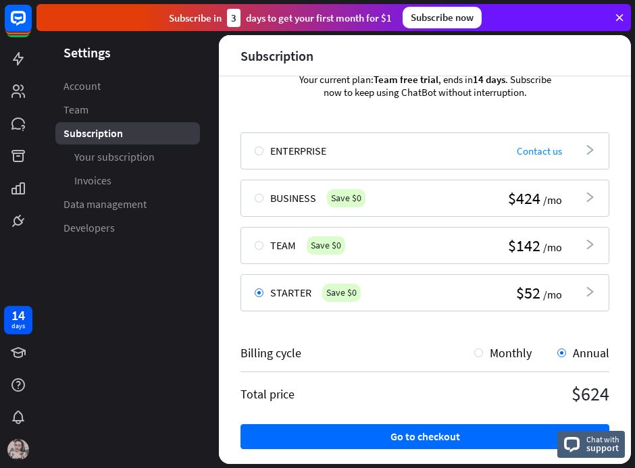
scroll to position [104, 0]
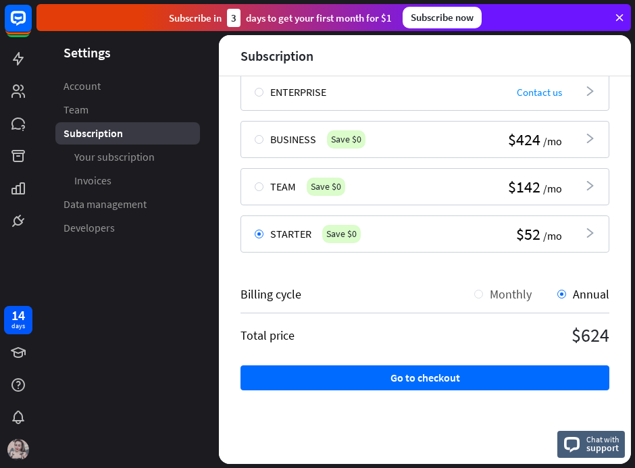
click at [474, 292] on div at bounding box center [478, 294] width 9 height 9
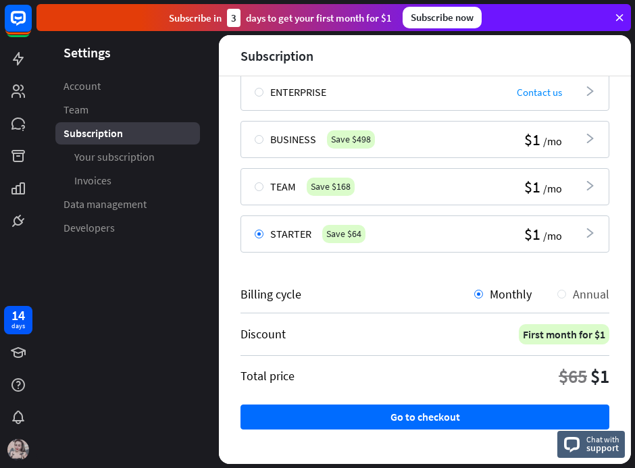
click at [557, 290] on div at bounding box center [561, 294] width 9 height 9
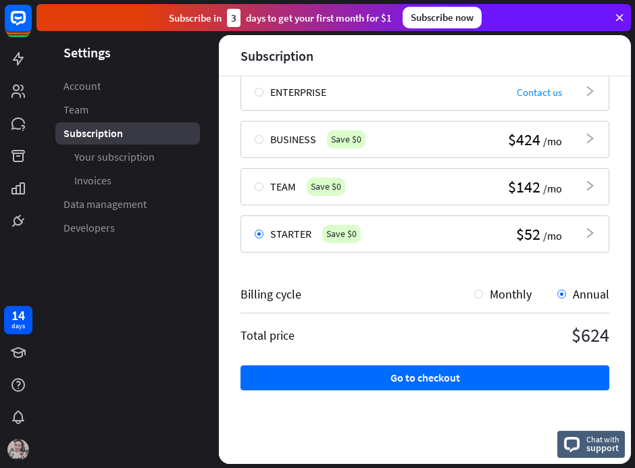
drag, startPoint x: 471, startPoint y: 291, endPoint x: 480, endPoint y: 306, distance: 17.3
click at [479, 293] on div "Monthly" at bounding box center [502, 294] width 57 height 16
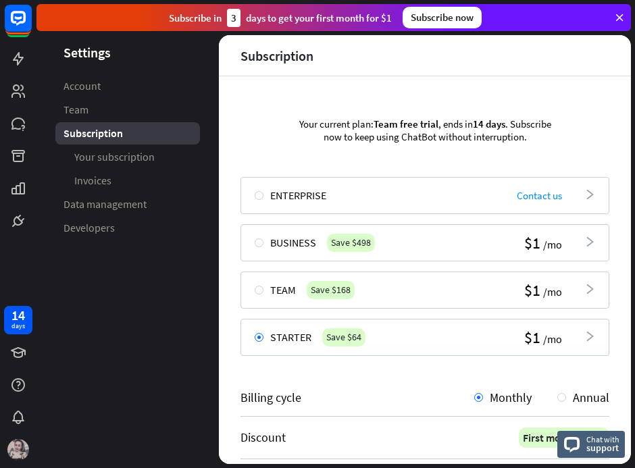
scroll to position [0, 0]
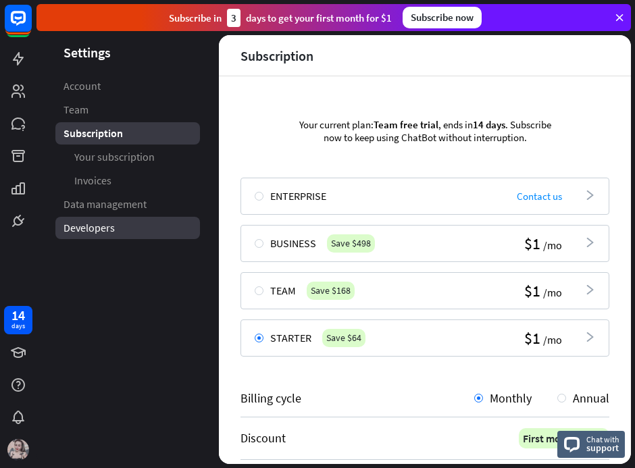
click at [122, 218] on link "Developers" at bounding box center [127, 228] width 145 height 22
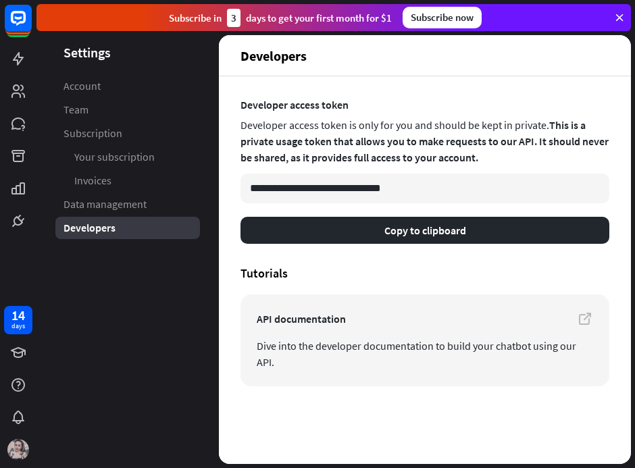
click at [140, 206] on span "Data management" at bounding box center [104, 204] width 83 height 14
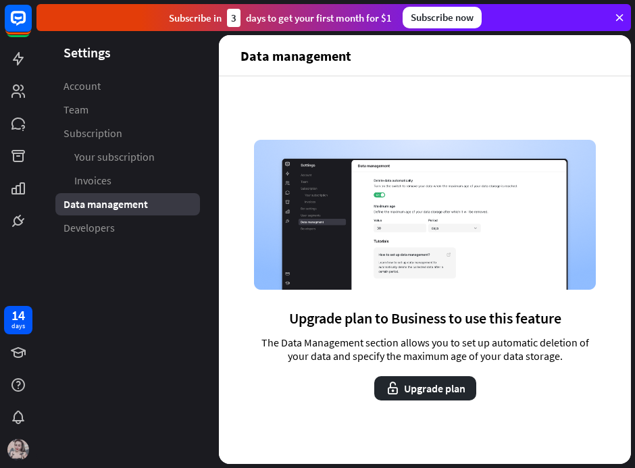
click at [88, 195] on div "Data management" at bounding box center [127, 204] width 145 height 22
click at [94, 187] on span "Invoices" at bounding box center [92, 181] width 37 height 14
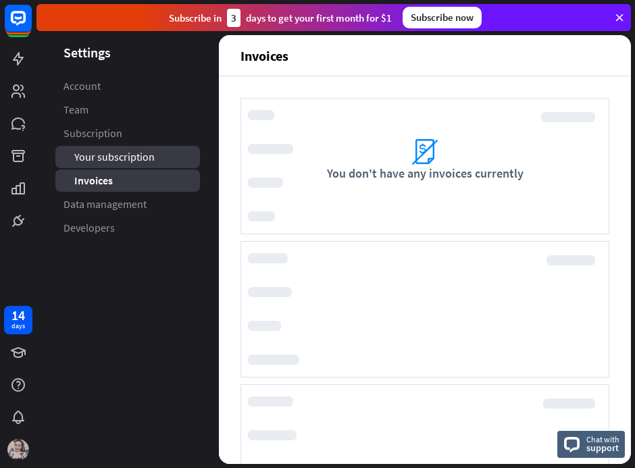
click at [98, 160] on span "Your subscription" at bounding box center [114, 157] width 80 height 14
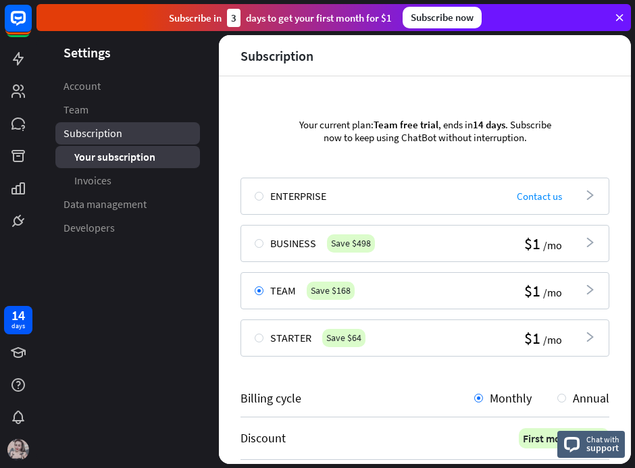
click at [103, 133] on span "Subscription" at bounding box center [92, 133] width 59 height 14
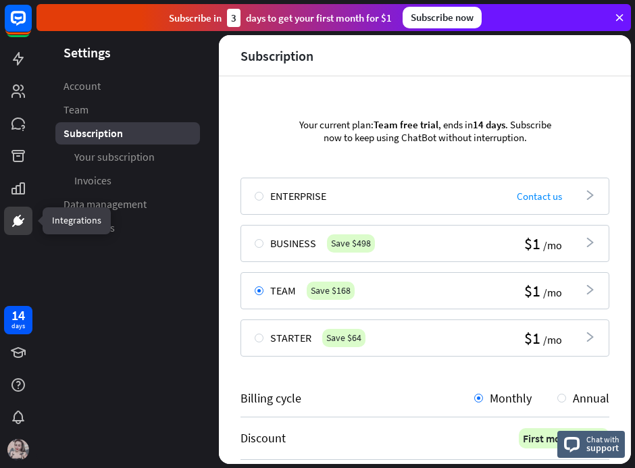
click at [11, 221] on icon at bounding box center [18, 221] width 16 height 16
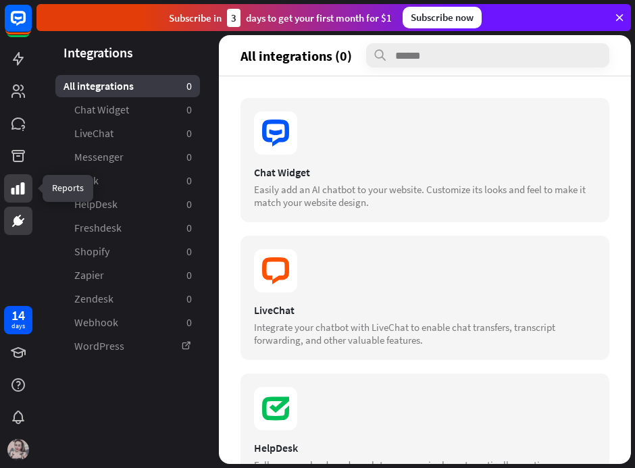
click at [11, 185] on icon at bounding box center [18, 188] width 16 height 16
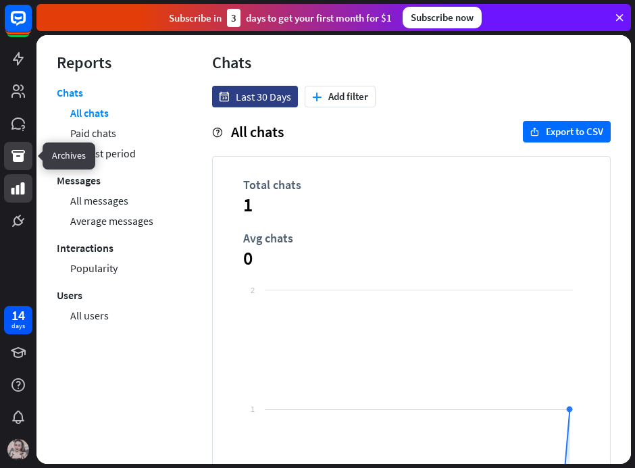
click at [18, 155] on icon at bounding box center [18, 156] width 14 height 12
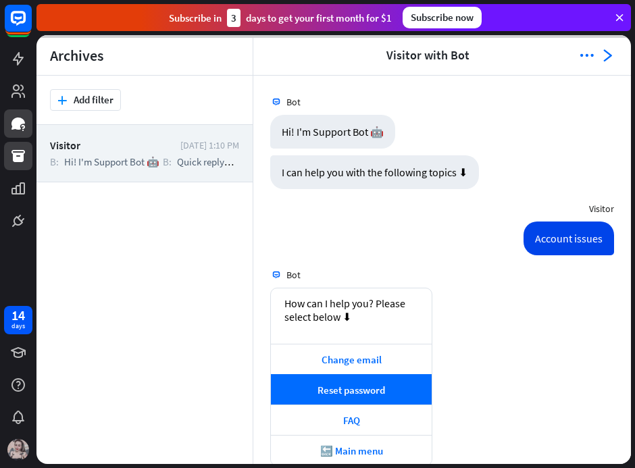
scroll to position [642, 0]
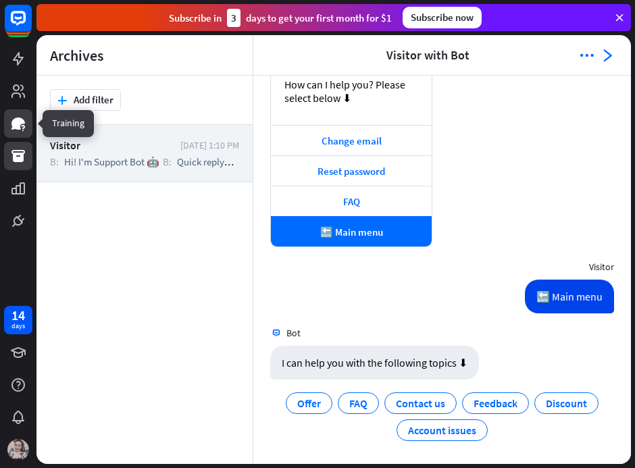
click at [24, 124] on icon at bounding box center [18, 123] width 16 height 16
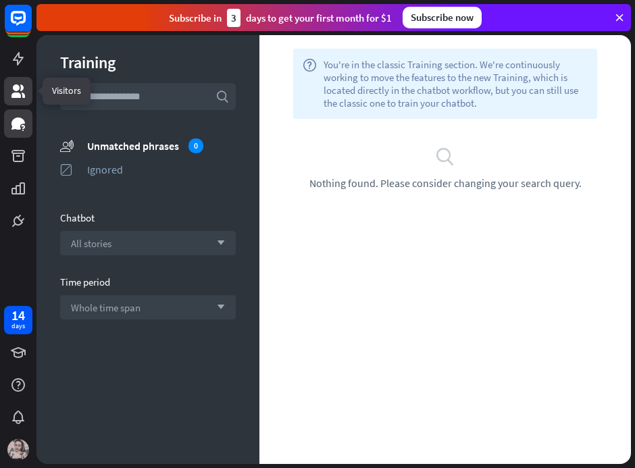
click at [28, 95] on link at bounding box center [18, 91] width 28 height 28
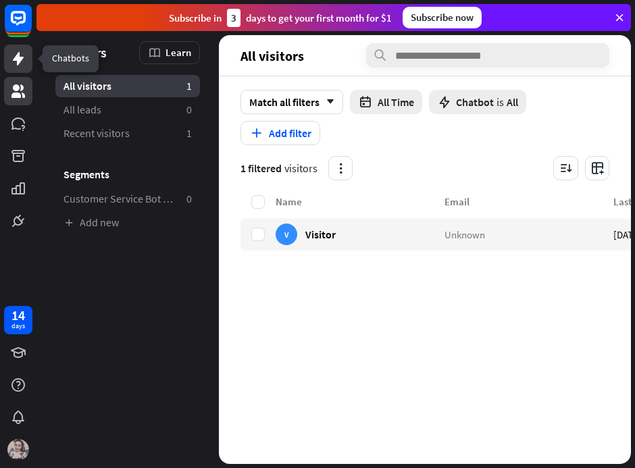
click at [18, 63] on icon at bounding box center [18, 59] width 11 height 14
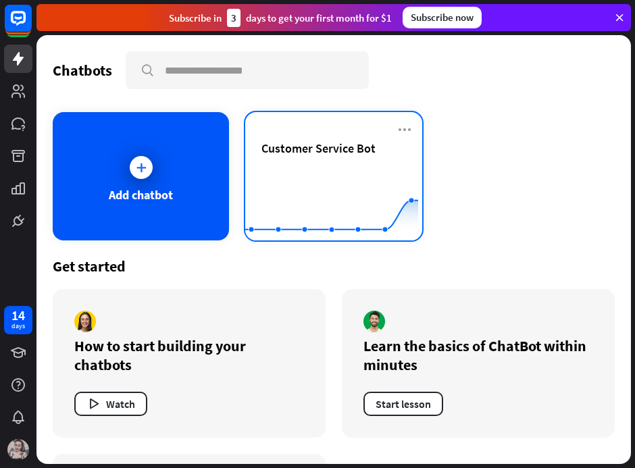
click at [326, 155] on span "Customer Service Bot" at bounding box center [318, 148] width 114 height 16
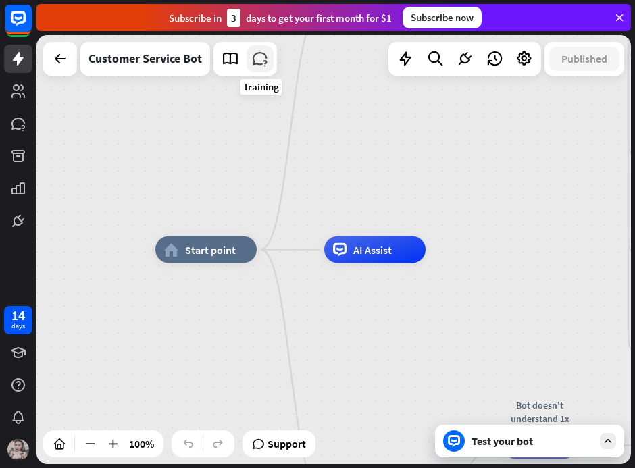
click at [265, 59] on icon at bounding box center [260, 59] width 18 height 18
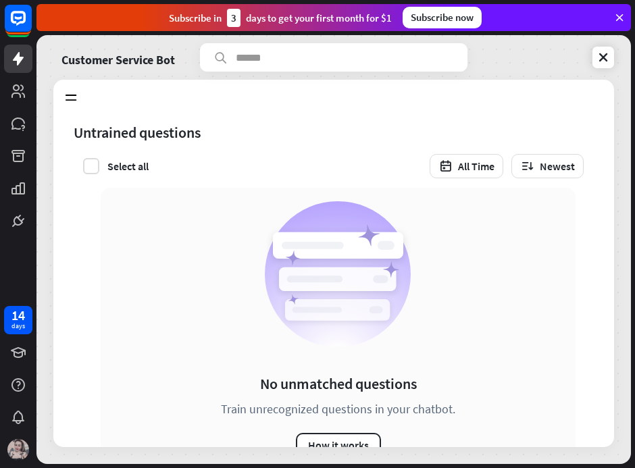
click at [113, 172] on div "Select all" at bounding box center [127, 166] width 41 height 14
click at [115, 172] on div "Uncheck all" at bounding box center [133, 166] width 52 height 14
click at [292, 239] on rect at bounding box center [338, 245] width 130 height 26
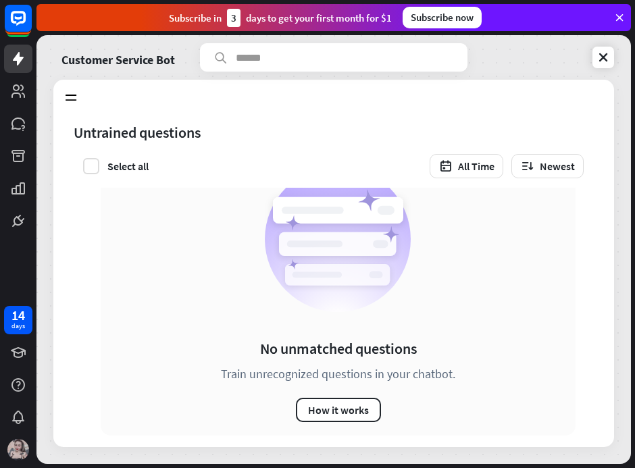
scroll to position [52, 0]
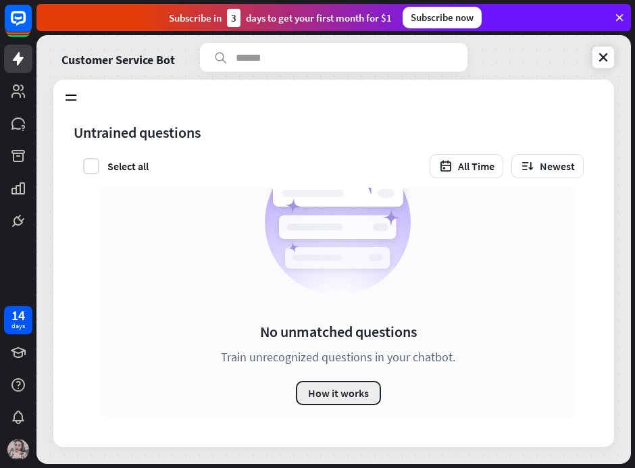
click at [339, 390] on button "How it works" at bounding box center [338, 393] width 85 height 24
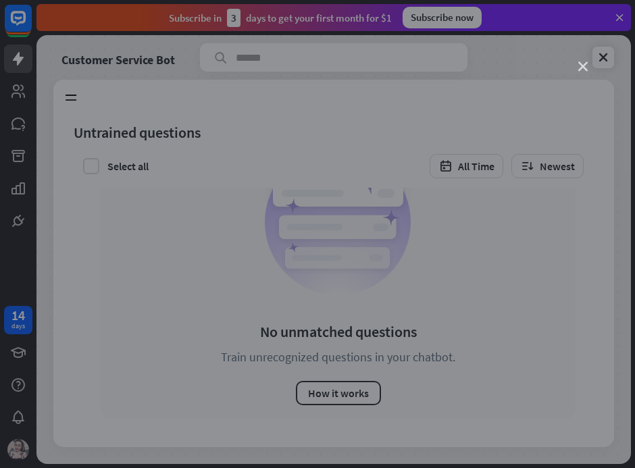
click at [584, 68] on icon "close" at bounding box center [582, 66] width 9 height 9
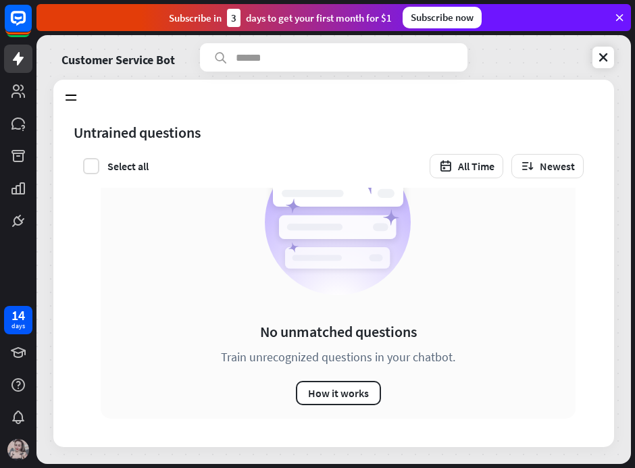
click at [71, 108] on div "Training Learn Untrained questions 0 Answered by AI 0 Spam 0 Trained questions …" at bounding box center [333, 97] width 561 height 34
click at [72, 96] on icon at bounding box center [70, 97] width 15 height 15
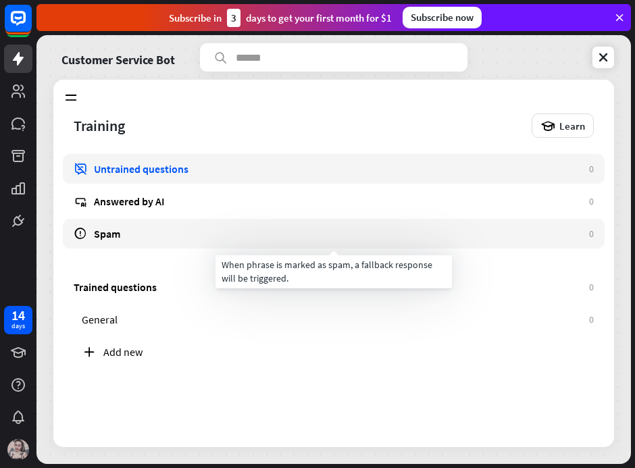
click at [201, 237] on div "Spam" at bounding box center [338, 234] width 488 height 14
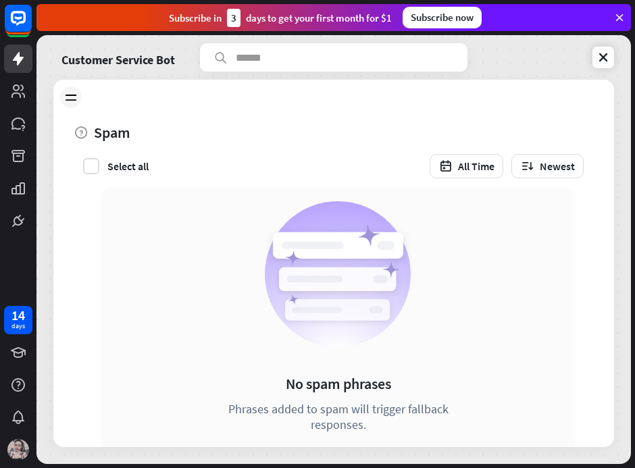
click at [77, 93] on icon at bounding box center [70, 97] width 15 height 15
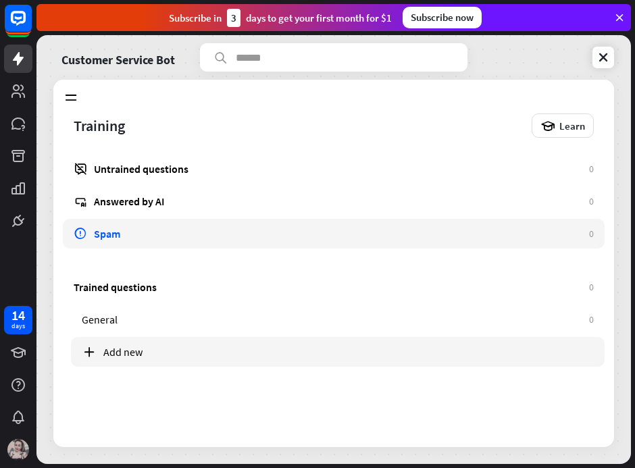
click at [139, 348] on div "Add new" at bounding box center [348, 352] width 490 height 14
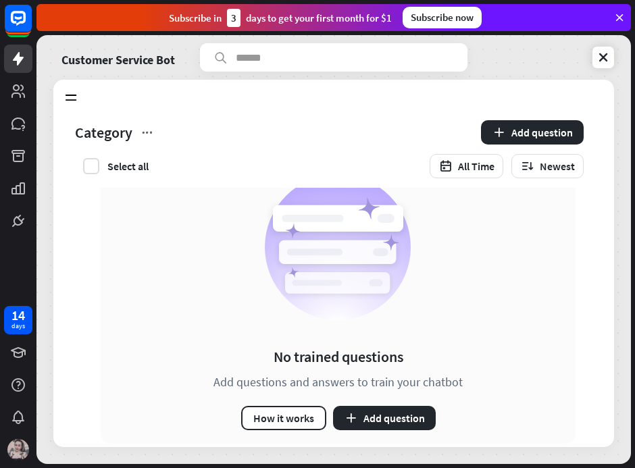
scroll to position [52, 0]
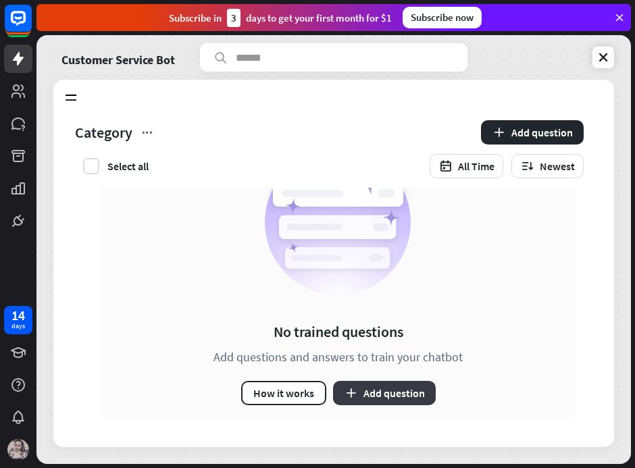
click at [390, 396] on button "Add question" at bounding box center [384, 393] width 103 height 24
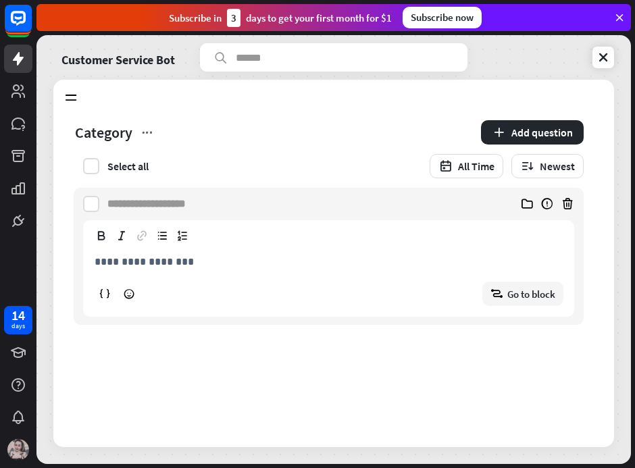
click at [194, 199] on input at bounding box center [153, 204] width 92 height 32
type input "**********"
click at [147, 261] on p "**********" at bounding box center [329, 261] width 468 height 17
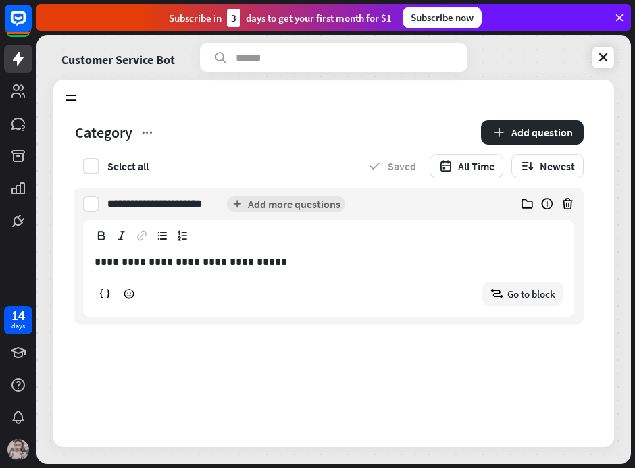
click at [240, 290] on div "block_goto Go to block" at bounding box center [328, 294] width 469 height 24
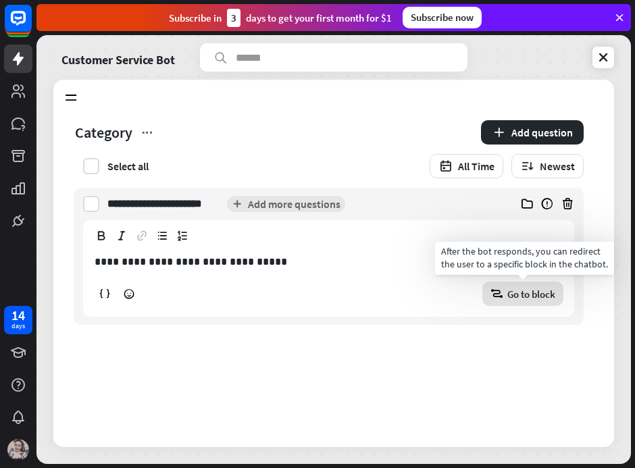
click at [511, 298] on span "Go to block" at bounding box center [531, 294] width 48 height 13
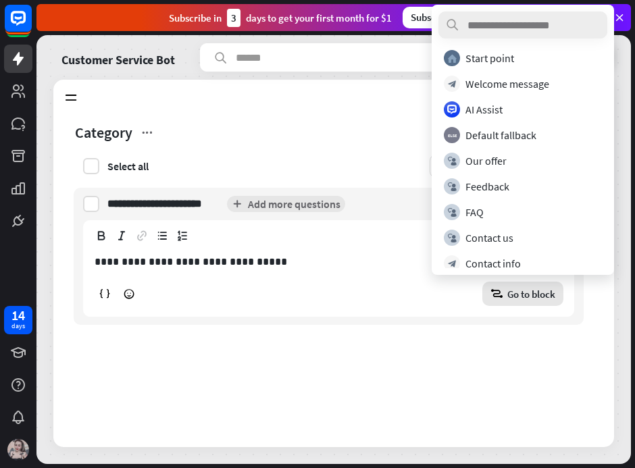
click at [330, 283] on div "block_goto Go to block" at bounding box center [328, 294] width 469 height 24
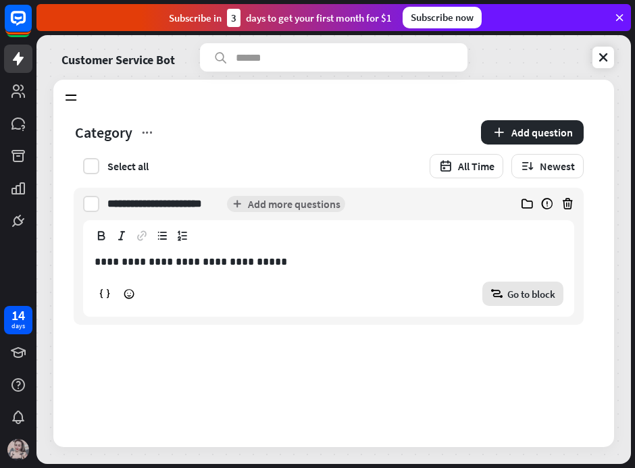
click at [525, 304] on div "block_goto Go to block" at bounding box center [522, 294] width 81 height 24
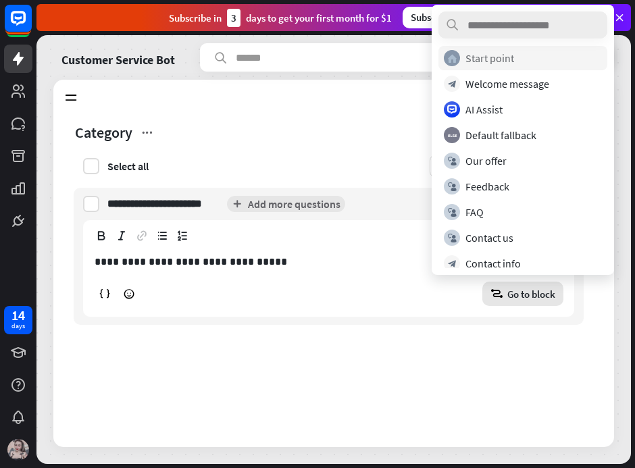
click at [494, 59] on div "Start point" at bounding box center [489, 58] width 49 height 14
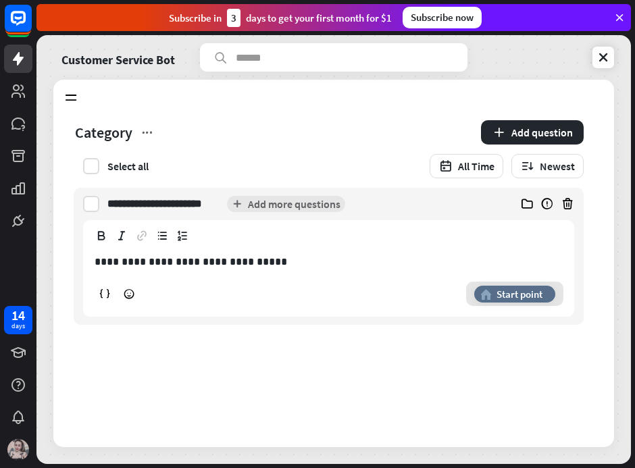
click at [506, 300] on span "Start point" at bounding box center [519, 294] width 46 height 13
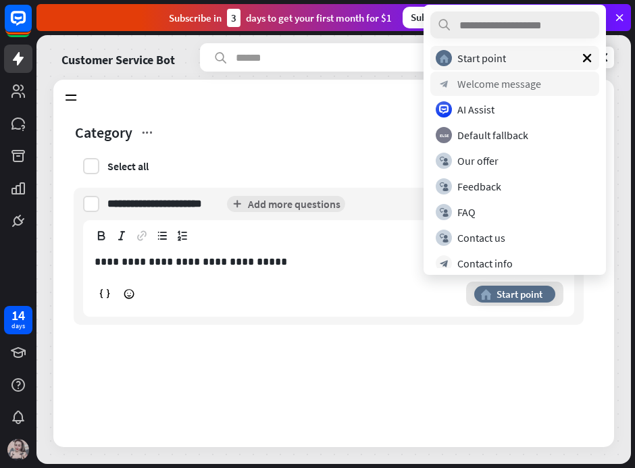
click at [482, 84] on div "Welcome message" at bounding box center [499, 84] width 84 height 14
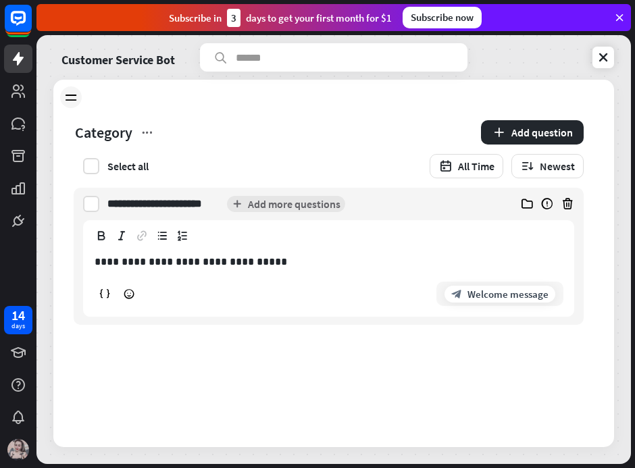
click at [69, 106] on div at bounding box center [71, 97] width 22 height 22
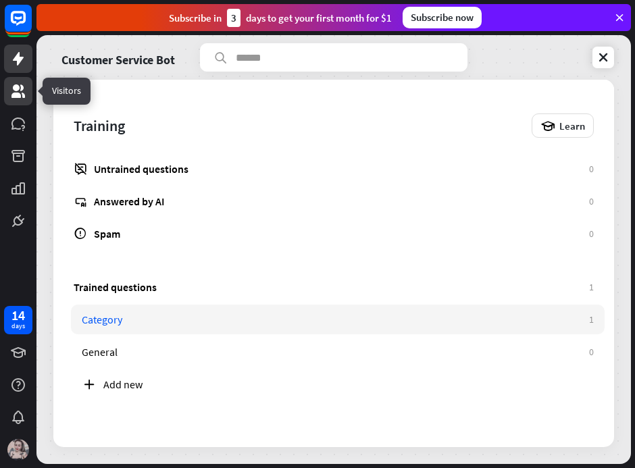
click at [11, 97] on icon at bounding box center [18, 91] width 14 height 14
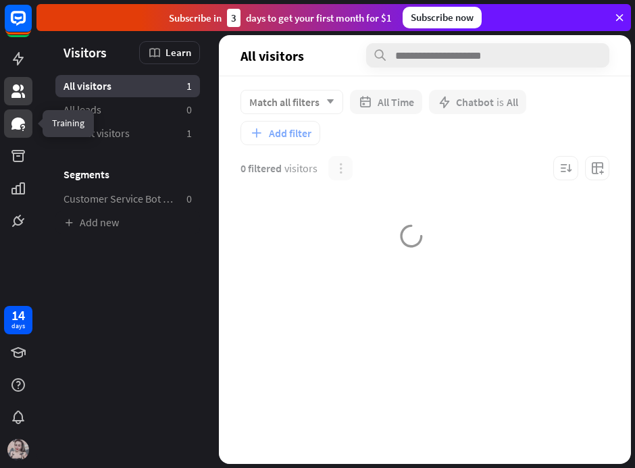
click at [19, 133] on link at bounding box center [18, 123] width 28 height 28
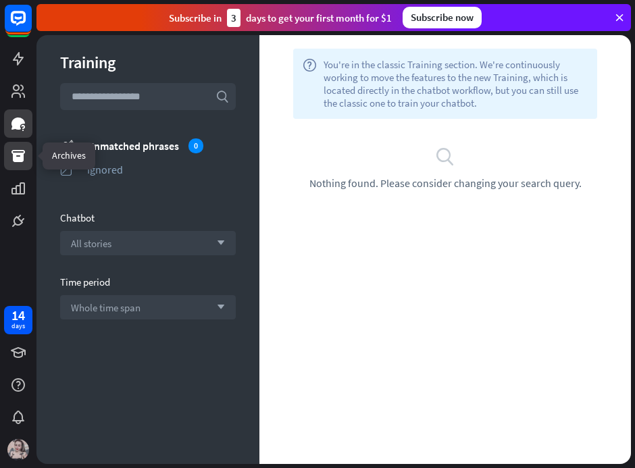
click at [20, 149] on icon at bounding box center [18, 156] width 16 height 16
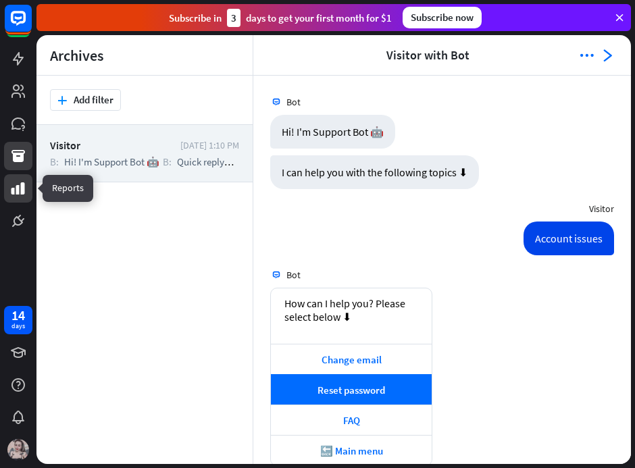
scroll to position [642, 0]
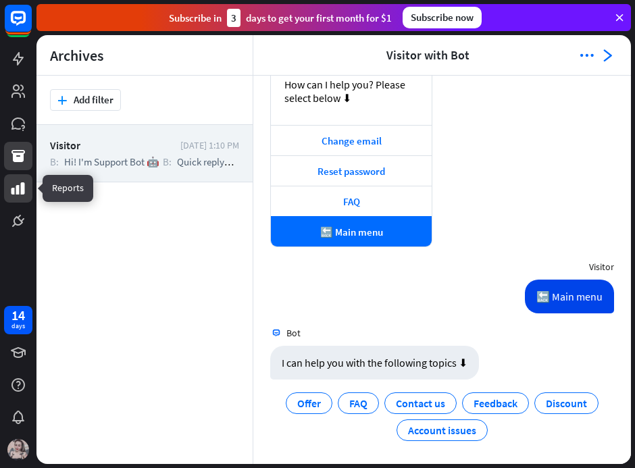
click at [19, 190] on icon at bounding box center [18, 188] width 14 height 12
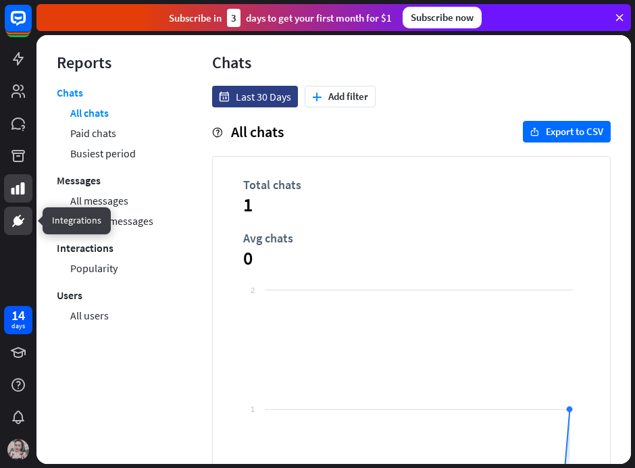
click at [22, 218] on icon at bounding box center [18, 221] width 16 height 16
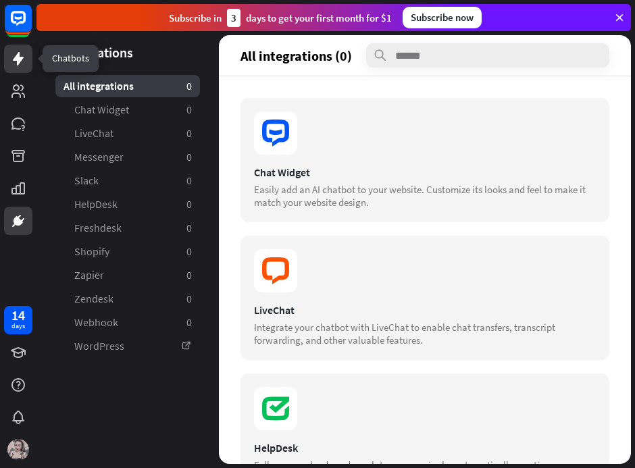
click at [6, 61] on link at bounding box center [18, 59] width 28 height 28
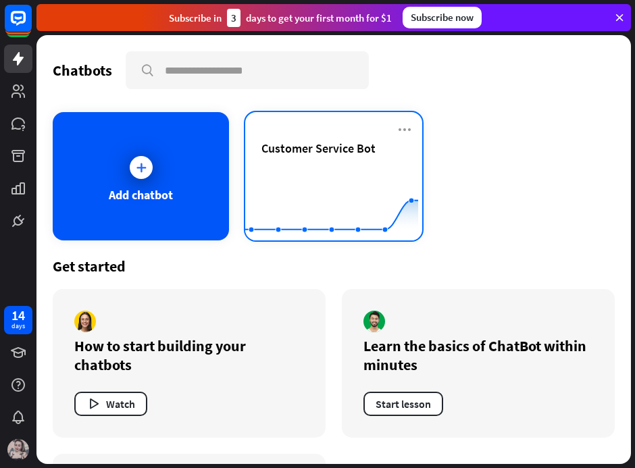
click at [387, 161] on div "Customer Service Bot" at bounding box center [333, 163] width 144 height 47
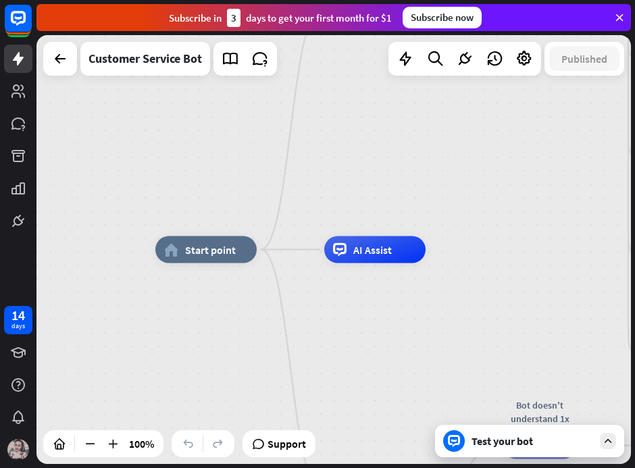
click at [428, 160] on div "Edit name more_horiz home_2 Start point Welcome message block_bot_response Bot …" at bounding box center [333, 249] width 594 height 429
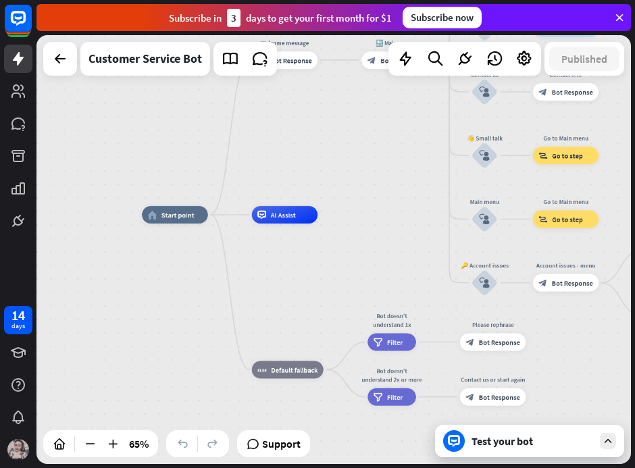
drag, startPoint x: 503, startPoint y: 246, endPoint x: 450, endPoint y: 198, distance: 71.7
click at [448, 201] on div "home_2 Start point Welcome message block_bot_response Bot Response 🔙 Main menu …" at bounding box center [333, 249] width 594 height 429
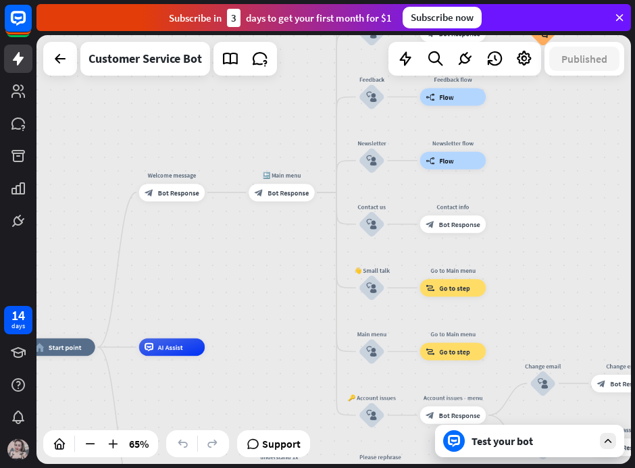
drag, startPoint x: 437, startPoint y: 208, endPoint x: 347, endPoint y: 309, distance: 134.9
click at [348, 309] on div "home_2 Start point Welcome message block_bot_response Bot Response 🔙 Main menu …" at bounding box center [333, 249] width 594 height 429
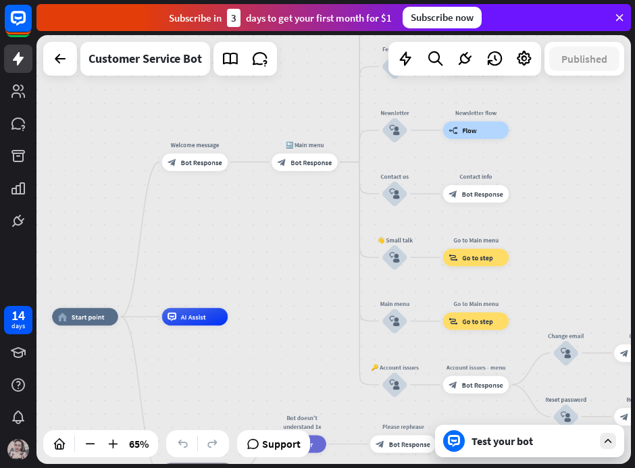
click at [521, 450] on div "Test your bot" at bounding box center [529, 441] width 189 height 32
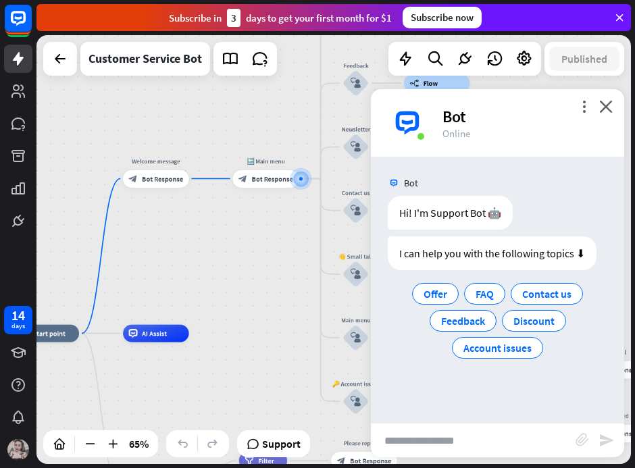
drag, startPoint x: 209, startPoint y: 352, endPoint x: 240, endPoint y: 280, distance: 78.0
click at [240, 280] on div "home_2 Start point Welcome message block_bot_response Bot Response 🔙 Main menu …" at bounding box center [333, 249] width 594 height 429
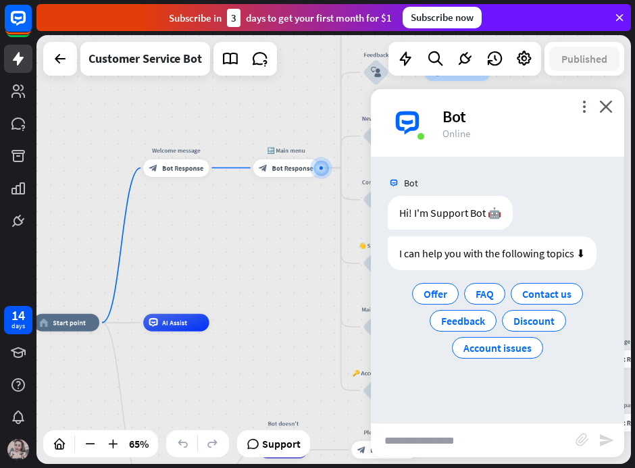
drag, startPoint x: 321, startPoint y: 299, endPoint x: 360, endPoint y: 239, distance: 71.2
click at [358, 243] on div "home_2 Start point Welcome message block_bot_response Bot Response 🔙 Main menu …" at bounding box center [333, 249] width 594 height 429
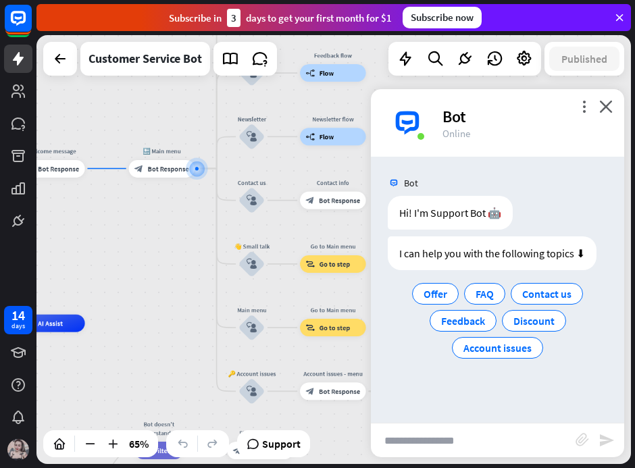
drag, startPoint x: 305, startPoint y: 294, endPoint x: 158, endPoint y: 340, distance: 153.8
click at [158, 340] on div "home_2 Start point Welcome message block_bot_response Bot Response 🔙 Main menu …" at bounding box center [103, 462] width 386 height 279
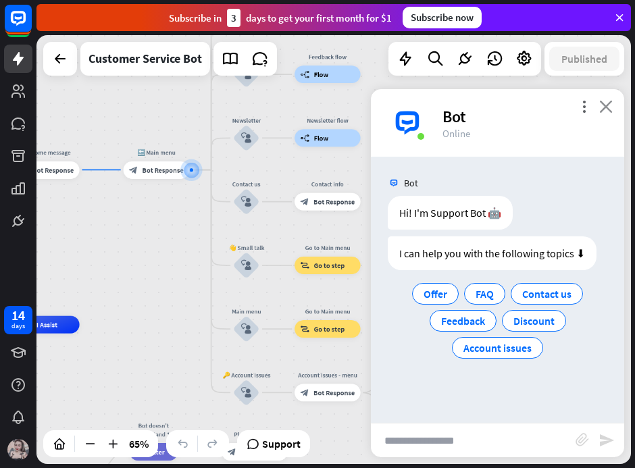
click at [606, 108] on icon "close" at bounding box center [606, 106] width 14 height 13
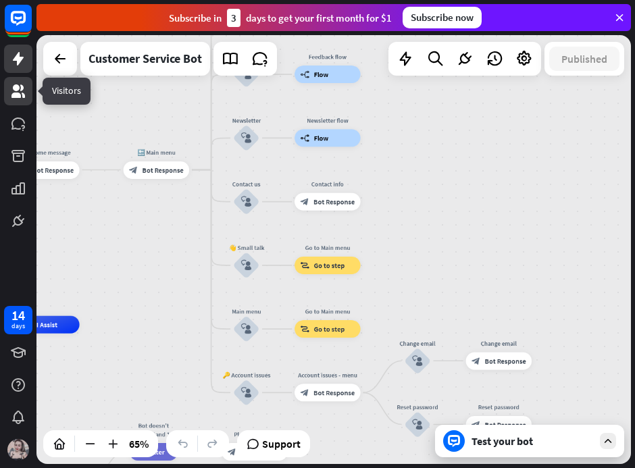
click at [23, 96] on icon at bounding box center [18, 91] width 14 height 14
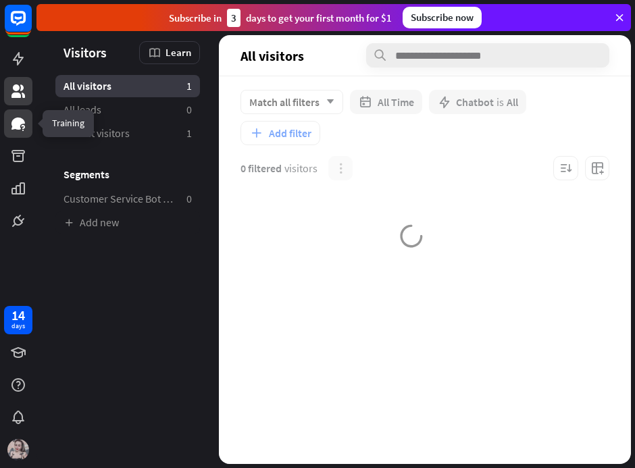
click at [18, 130] on icon at bounding box center [18, 123] width 16 height 16
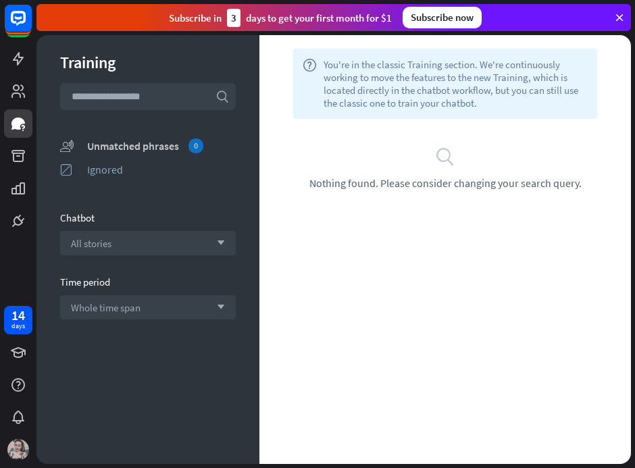
click at [157, 149] on div "Unmatched phrases 0" at bounding box center [161, 145] width 149 height 15
click at [14, 64] on icon at bounding box center [18, 59] width 16 height 16
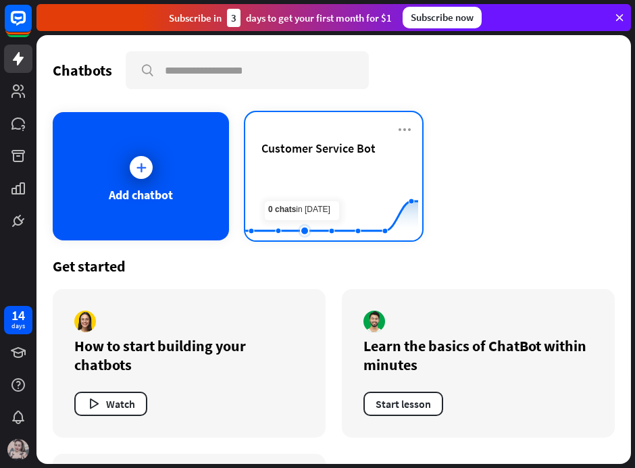
click at [309, 193] on rect at bounding box center [331, 207] width 173 height 84
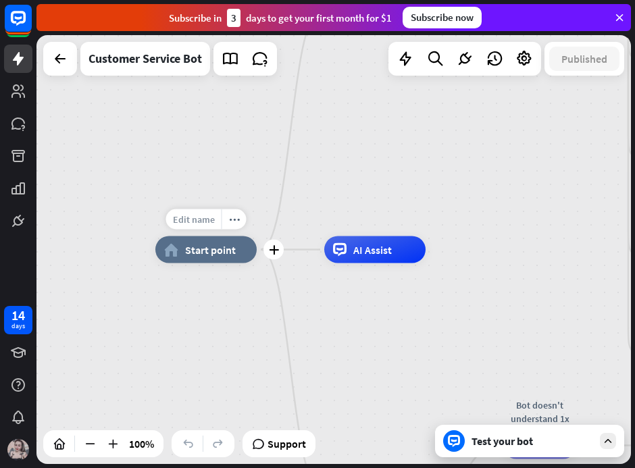
click at [199, 220] on span "Edit name" at bounding box center [194, 219] width 42 height 12
click at [273, 206] on div "home_2 Start point Welcome message block_bot_response Bot Response 🔙 Main menu …" at bounding box center [333, 249] width 594 height 429
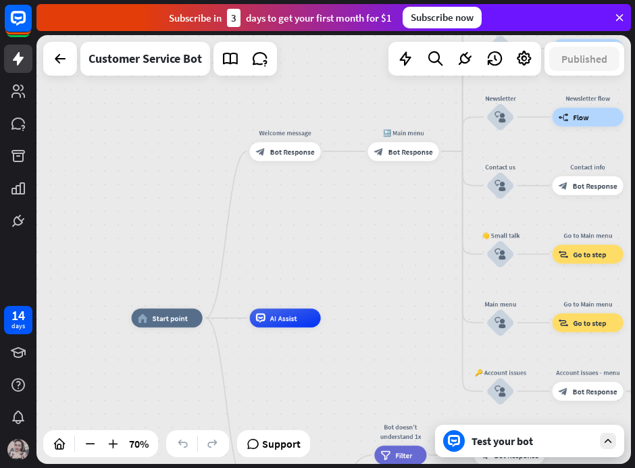
drag, startPoint x: 380, startPoint y: 145, endPoint x: 324, endPoint y: 224, distance: 95.9
click at [323, 223] on div "home_2 Start point Welcome message block_bot_response Bot Response 🔙 Main menu …" at bounding box center [333, 249] width 594 height 429
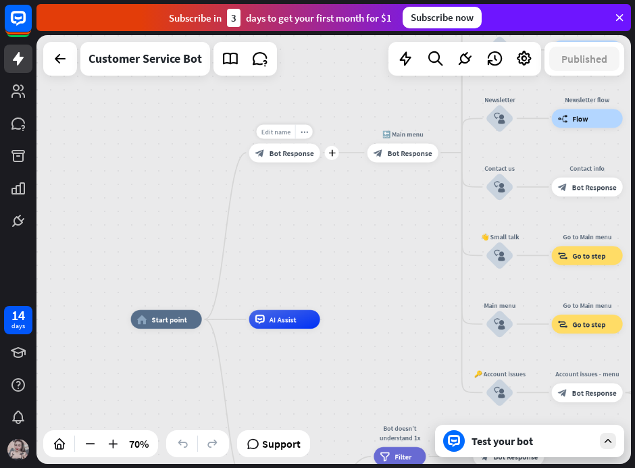
click at [292, 130] on div "Edit name" at bounding box center [275, 131] width 38 height 14
click at [290, 149] on span "Bot Response" at bounding box center [291, 152] width 45 height 9
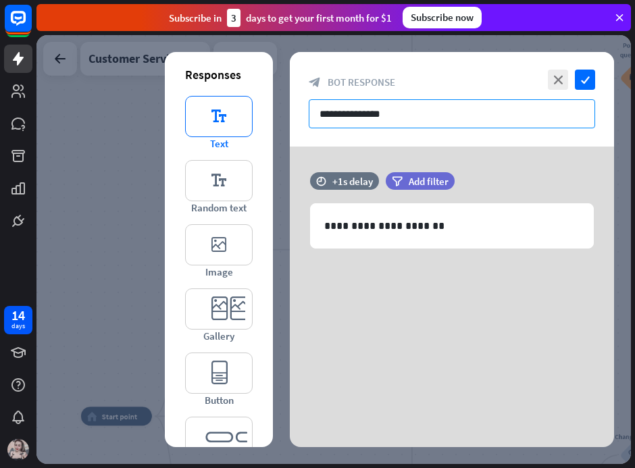
drag, startPoint x: 436, startPoint y: 109, endPoint x: 211, endPoint y: 105, distance: 225.6
click at [290, 107] on div "**********" at bounding box center [452, 249] width 324 height 395
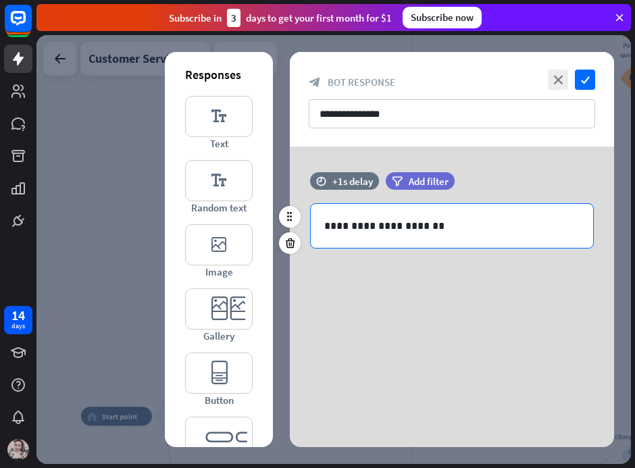
click at [377, 238] on div "**********" at bounding box center [452, 226] width 282 height 44
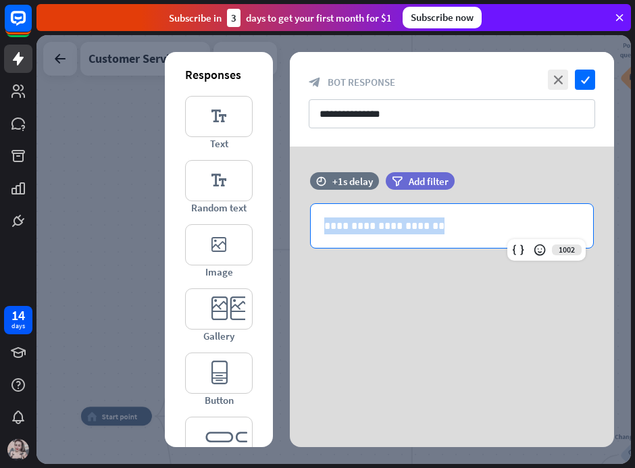
drag, startPoint x: 103, startPoint y: 182, endPoint x: 36, endPoint y: 179, distance: 66.2
click at [36, 179] on div "14 days close Product Help First steps Get started with ChatBot Help Center Fol…" at bounding box center [317, 234] width 635 height 468
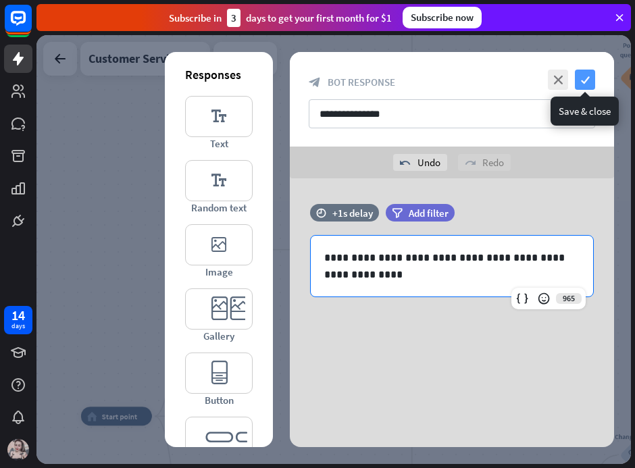
click at [590, 77] on icon "check" at bounding box center [585, 80] width 20 height 20
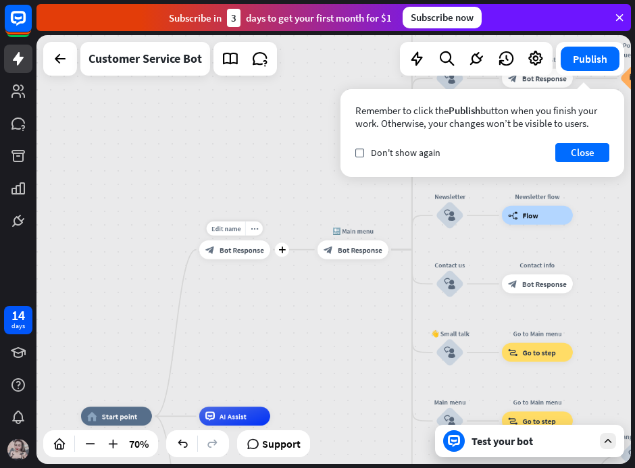
click at [222, 252] on span "Bot Response" at bounding box center [241, 249] width 45 height 9
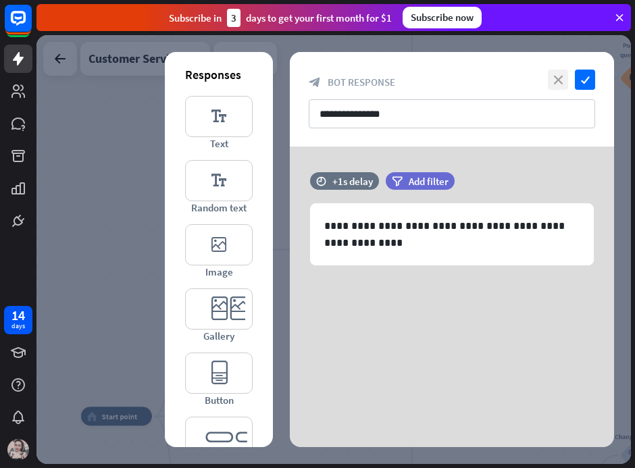
click at [555, 78] on icon "close" at bounding box center [558, 80] width 20 height 20
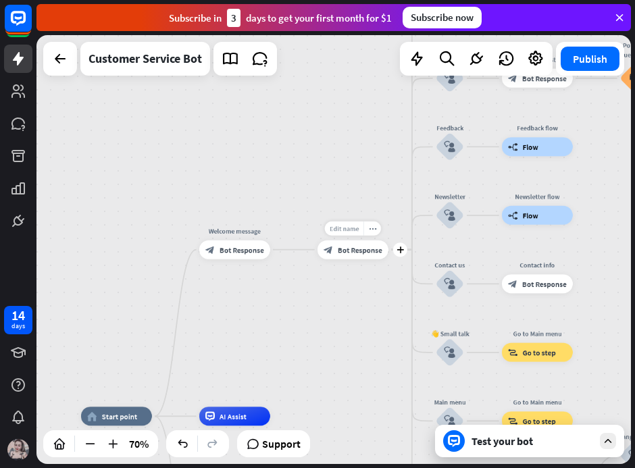
click at [338, 234] on div "Edit name" at bounding box center [344, 229] width 38 height 14
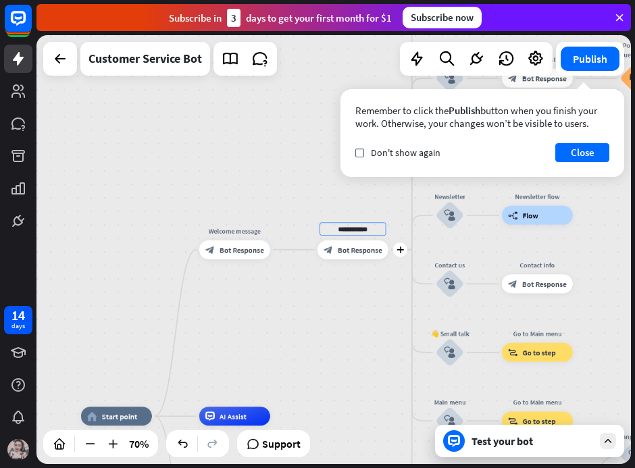
click at [357, 247] on span "Bot Response" at bounding box center [360, 249] width 45 height 9
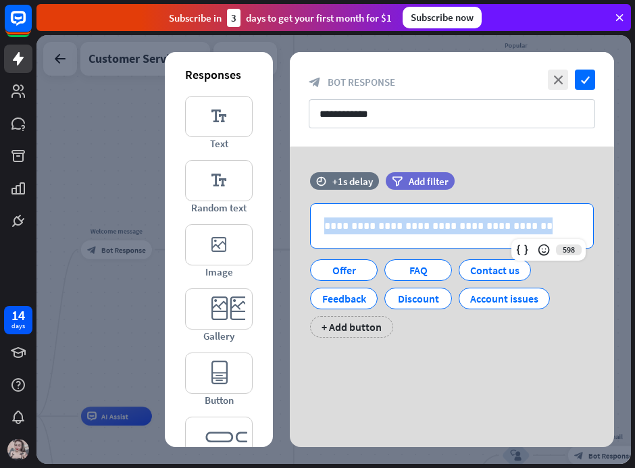
drag, startPoint x: 519, startPoint y: 222, endPoint x: 138, endPoint y: 197, distance: 382.4
click at [290, 198] on div "**********" at bounding box center [452, 266] width 324 height 238
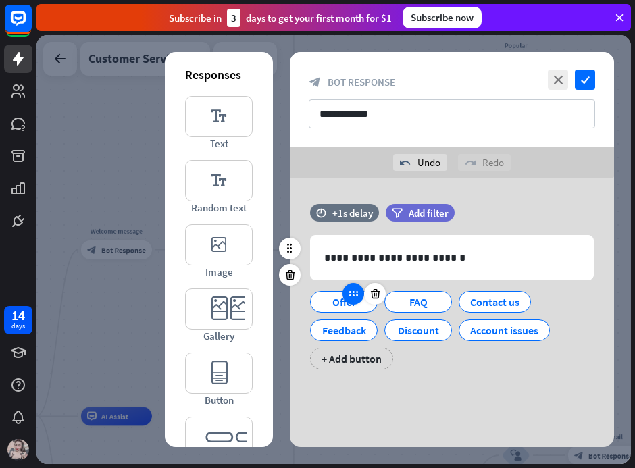
click at [344, 298] on div at bounding box center [353, 294] width 22 height 22
click at [315, 301] on div "Offer" at bounding box center [344, 302] width 68 height 22
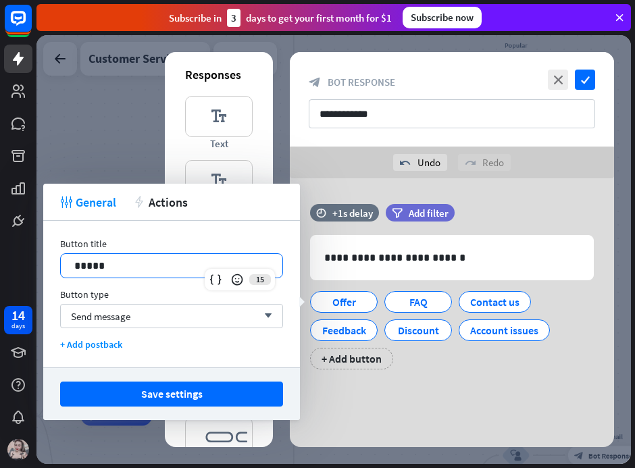
drag, startPoint x: 158, startPoint y: 270, endPoint x: 2, endPoint y: 265, distance: 156.1
click at [3, 265] on body "14 days close Product Help First steps Get started with ChatBot Help Center Fol…" at bounding box center [317, 234] width 635 height 468
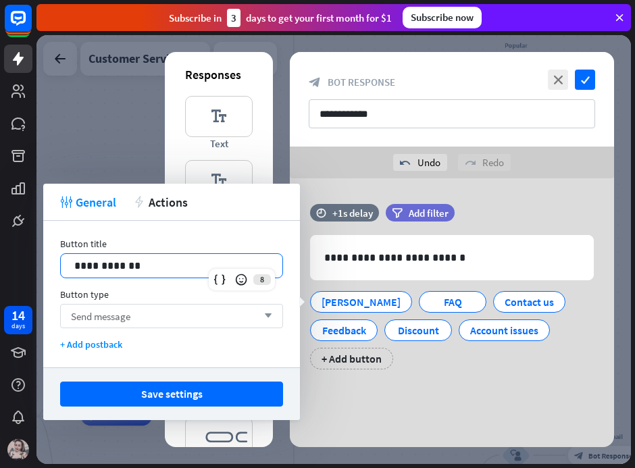
click at [122, 319] on span "Send message" at bounding box center [100, 316] width 59 height 13
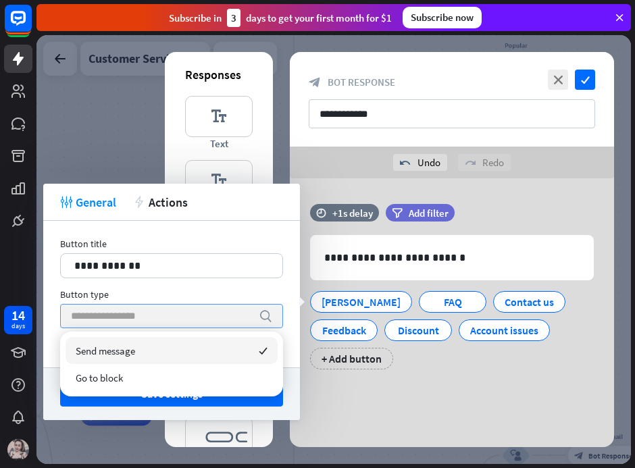
click at [86, 361] on div "Send message checked" at bounding box center [172, 350] width 212 height 27
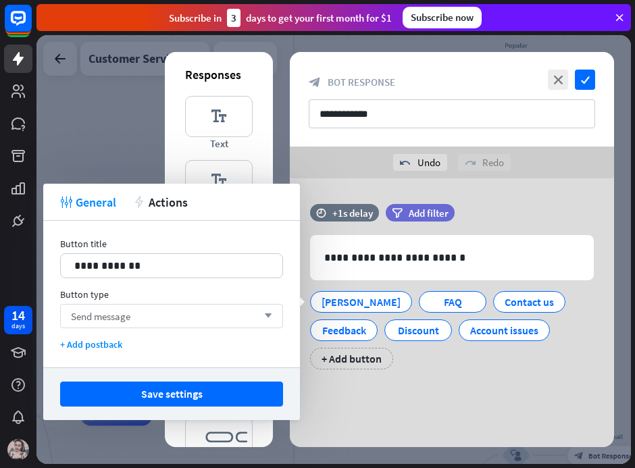
click at [186, 395] on button "Save settings" at bounding box center [171, 394] width 223 height 25
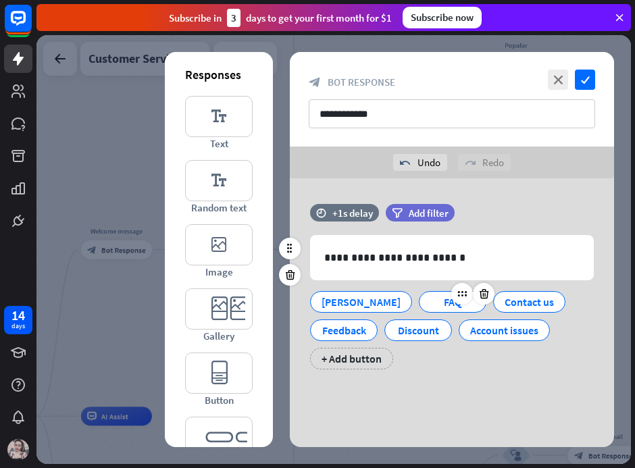
click at [436, 305] on div "FAQ" at bounding box center [452, 302] width 45 height 20
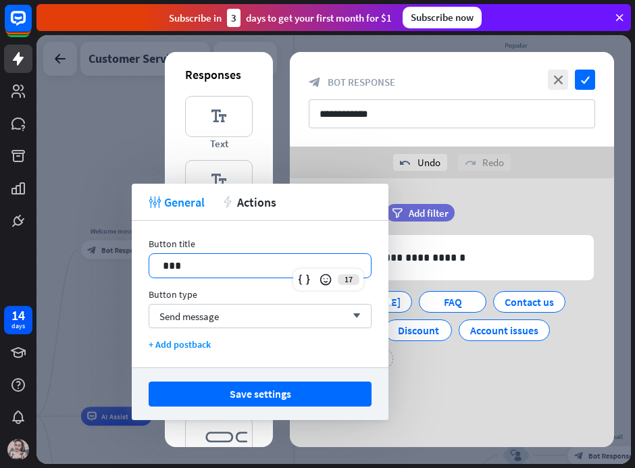
drag, startPoint x: 213, startPoint y: 265, endPoint x: -161, endPoint y: 215, distance: 377.5
click at [0, 215] on html "14 days close Product Help First steps Get started with ChatBot Help Center Fol…" at bounding box center [317, 234] width 635 height 468
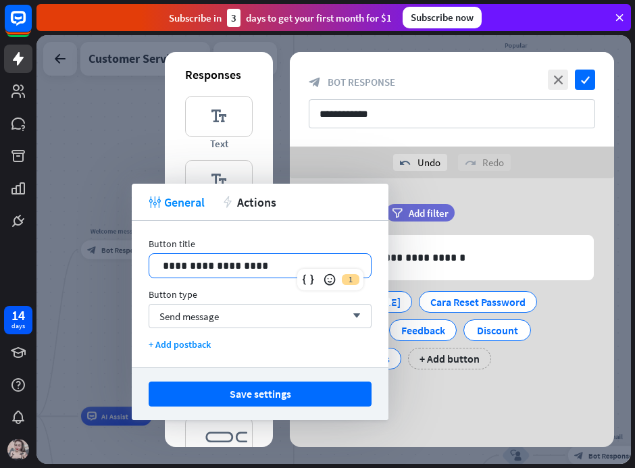
click at [584, 405] on div "**********" at bounding box center [452, 297] width 324 height 238
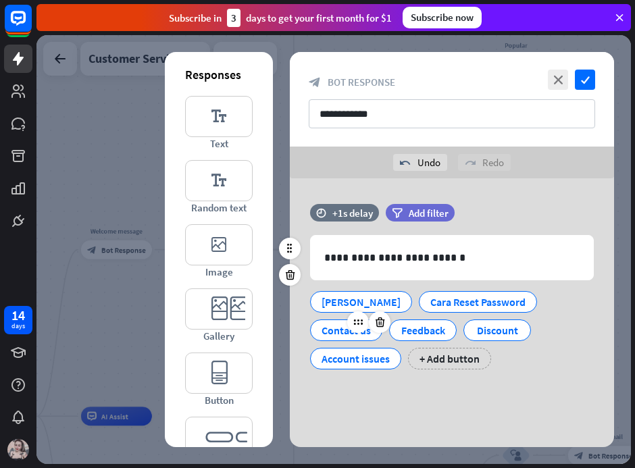
click at [321, 337] on div "Contact us" at bounding box center [346, 330] width 72 height 22
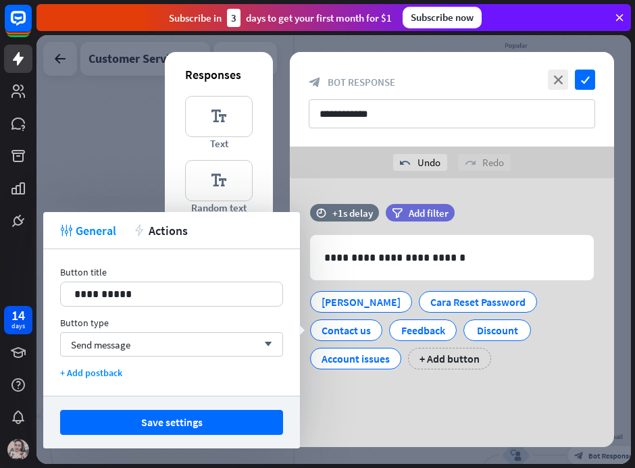
drag, startPoint x: 116, startPoint y: 295, endPoint x: -130, endPoint y: 256, distance: 248.9
click at [0, 256] on html "14 days close Product Help First steps Get started with ChatBot Help Center Fol…" at bounding box center [317, 234] width 635 height 468
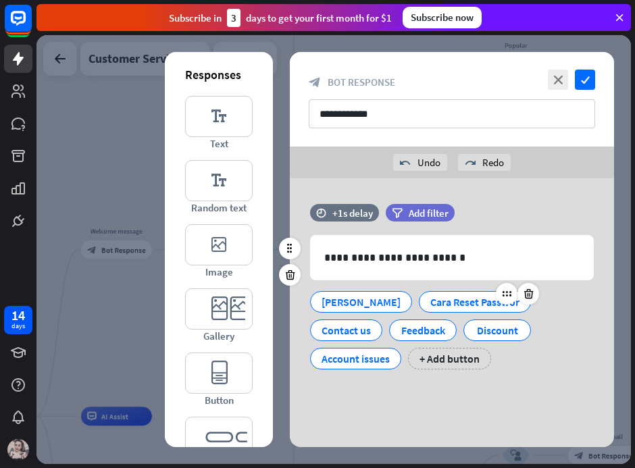
click at [430, 296] on div "Cara Reset Passwor" at bounding box center [474, 302] width 89 height 20
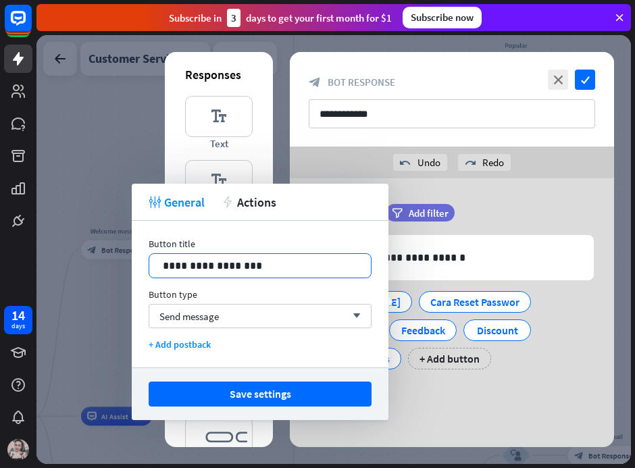
click at [297, 259] on p "**********" at bounding box center [260, 265] width 195 height 17
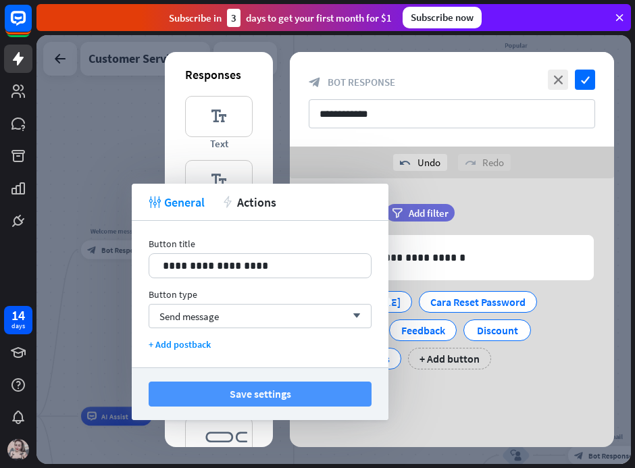
click at [287, 391] on button "Save settings" at bounding box center [260, 394] width 223 height 25
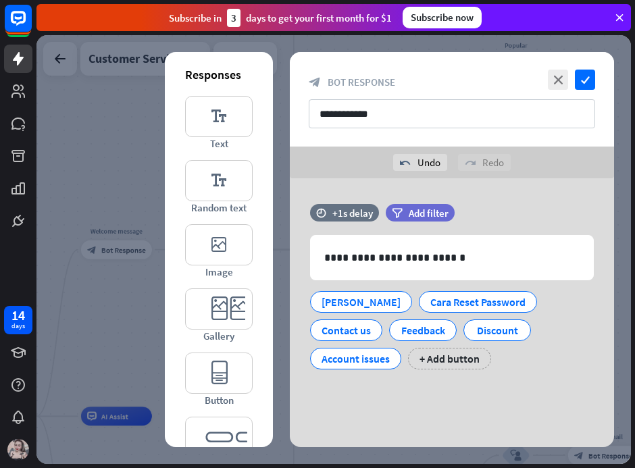
click at [403, 398] on div "**********" at bounding box center [452, 297] width 324 height 238
click at [330, 328] on div "Contact us" at bounding box center [345, 330] width 49 height 20
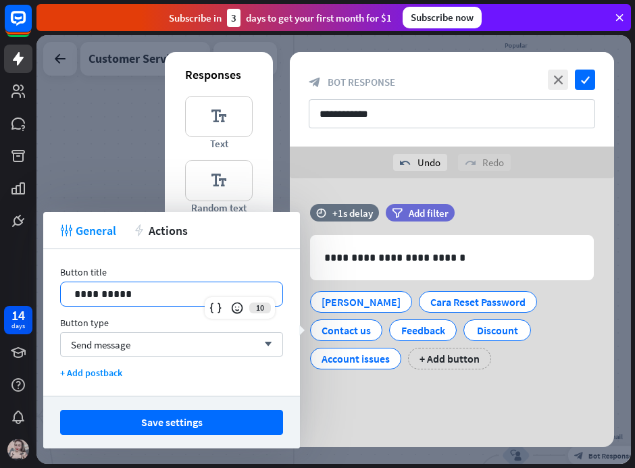
drag, startPoint x: 135, startPoint y: 297, endPoint x: -28, endPoint y: 289, distance: 163.0
click at [0, 289] on html "14 days close Product Help First steps Get started with ChatBot Help Center Fol…" at bounding box center [317, 234] width 635 height 468
click at [400, 407] on div "**********" at bounding box center [452, 297] width 324 height 238
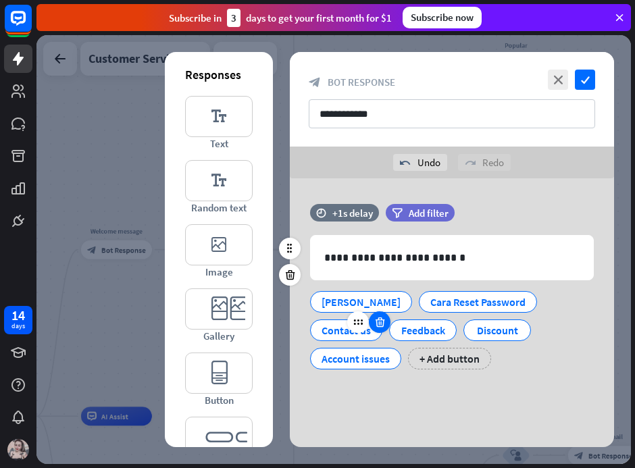
click at [379, 321] on icon at bounding box center [379, 322] width 13 height 12
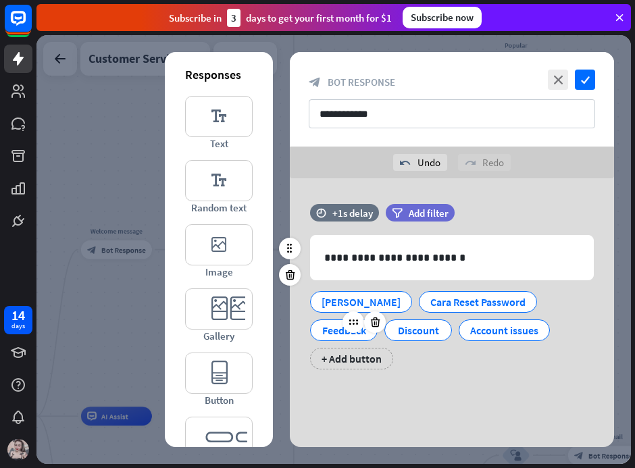
click at [332, 332] on div "Feedback" at bounding box center [343, 330] width 45 height 20
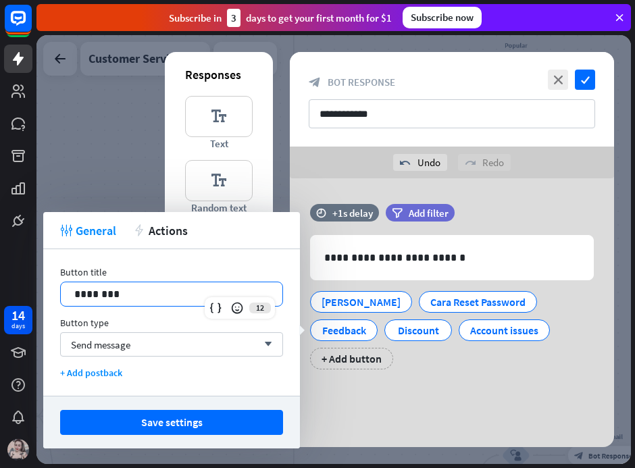
drag, startPoint x: 176, startPoint y: 294, endPoint x: -1, endPoint y: 286, distance: 177.1
click at [0, 286] on html "14 days close Product Help First steps Get started with ChatBot Help Center Fol…" at bounding box center [317, 234] width 635 height 468
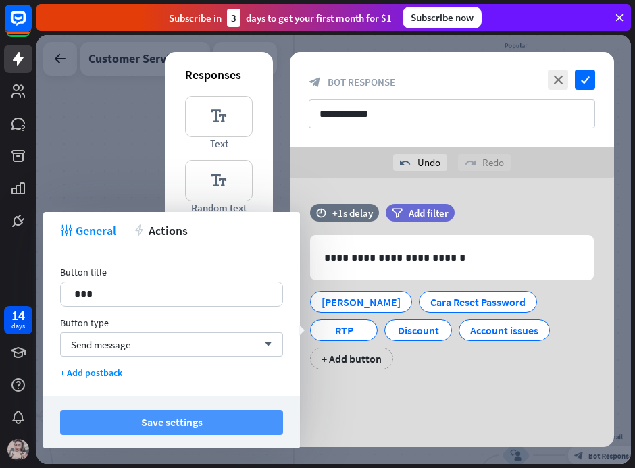
click at [224, 410] on div "Save settings" at bounding box center [171, 422] width 257 height 53
click at [219, 414] on button "Save settings" at bounding box center [171, 422] width 223 height 25
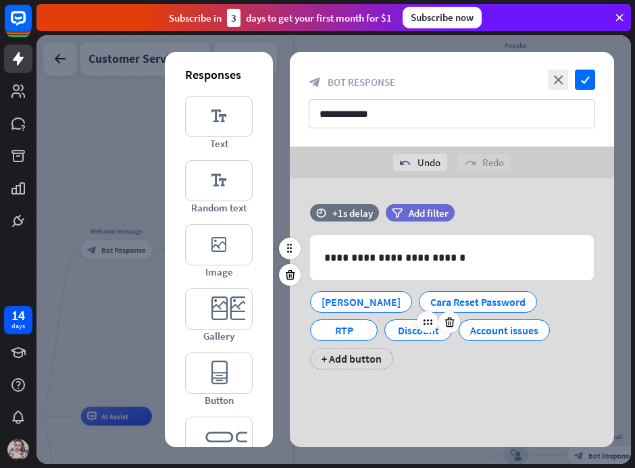
click at [412, 335] on div "Discount" at bounding box center [418, 330] width 45 height 20
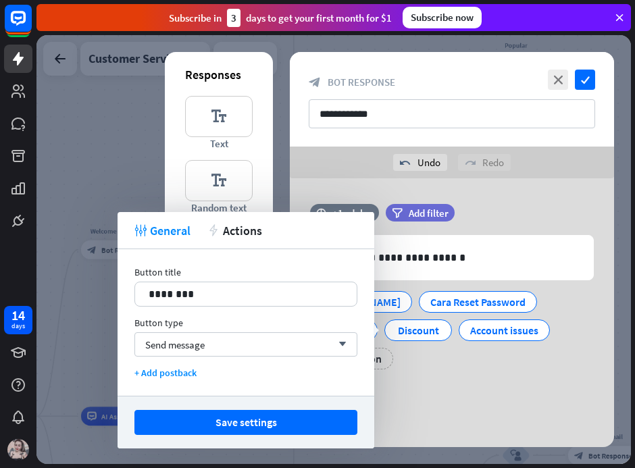
click at [492, 342] on div "[PERSON_NAME] Cara Reset Password RTP Discount Account issues + Add button" at bounding box center [449, 326] width 284 height 85
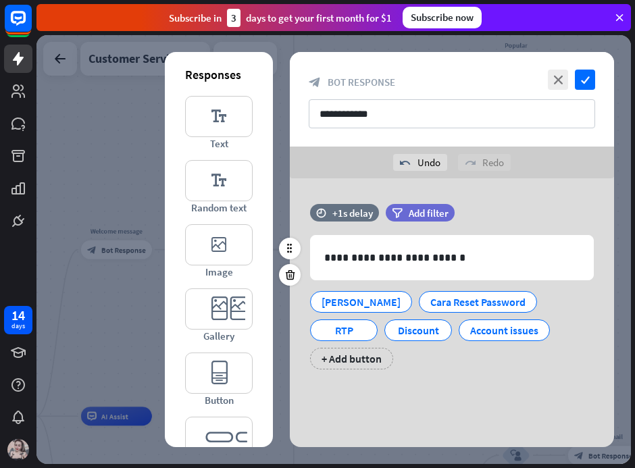
click at [510, 378] on div "**********" at bounding box center [452, 293] width 324 height 179
click at [417, 337] on div "Discount" at bounding box center [418, 330] width 45 height 20
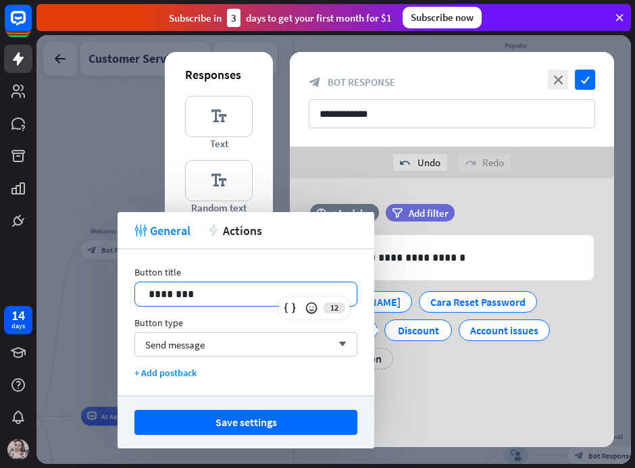
drag, startPoint x: 228, startPoint y: 294, endPoint x: -21, endPoint y: 273, distance: 249.4
click at [0, 273] on html "14 days close Product Help First steps Get started with ChatBot Help Center Fol…" at bounding box center [317, 234] width 635 height 468
